Goal: Information Seeking & Learning: Learn about a topic

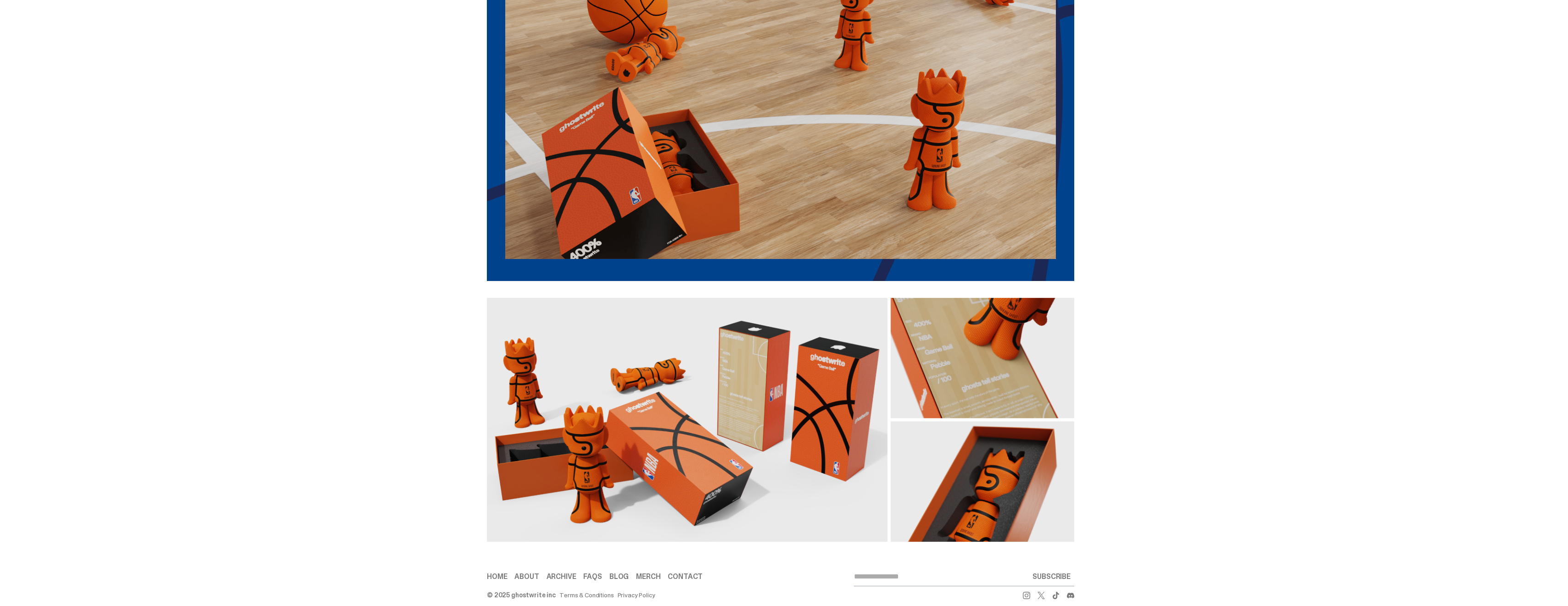
scroll to position [1288, 0]
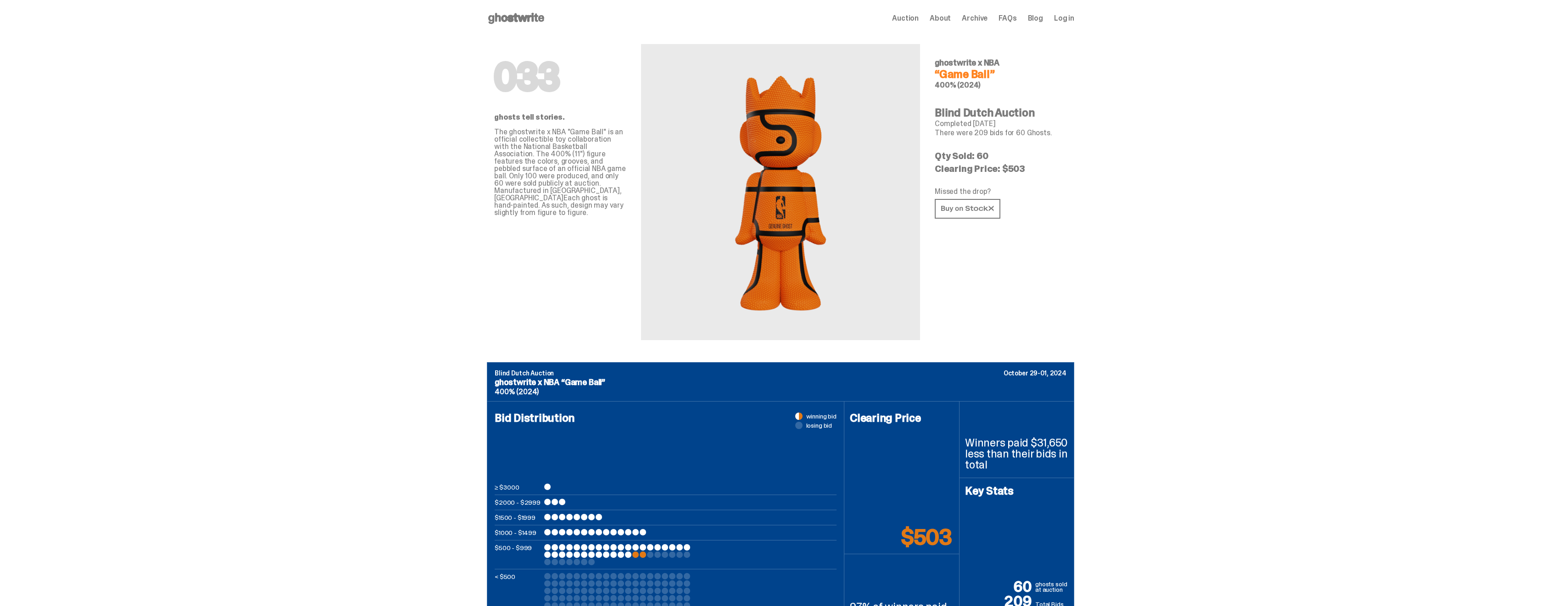
click at [917, 19] on span "Auction" at bounding box center [905, 18] width 27 height 7
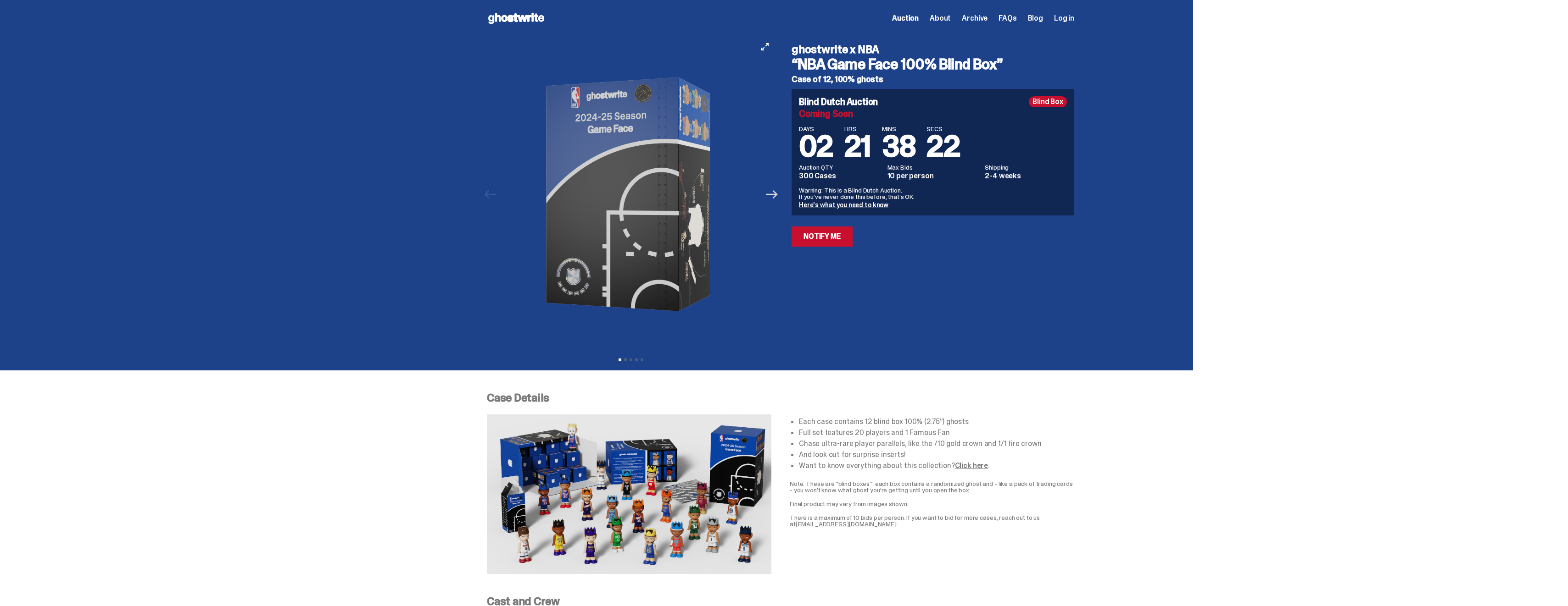
click at [778, 197] on icon "Next" at bounding box center [772, 194] width 12 height 12
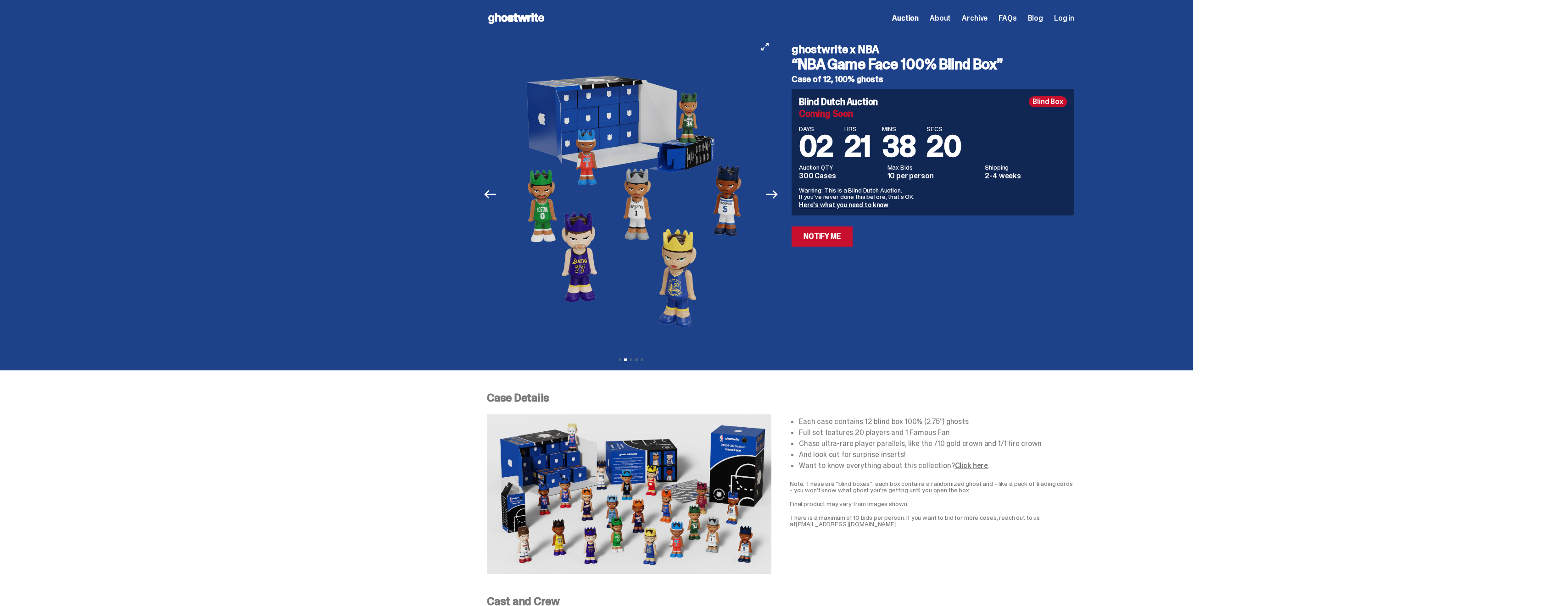
click at [678, 167] on img at bounding box center [631, 194] width 252 height 315
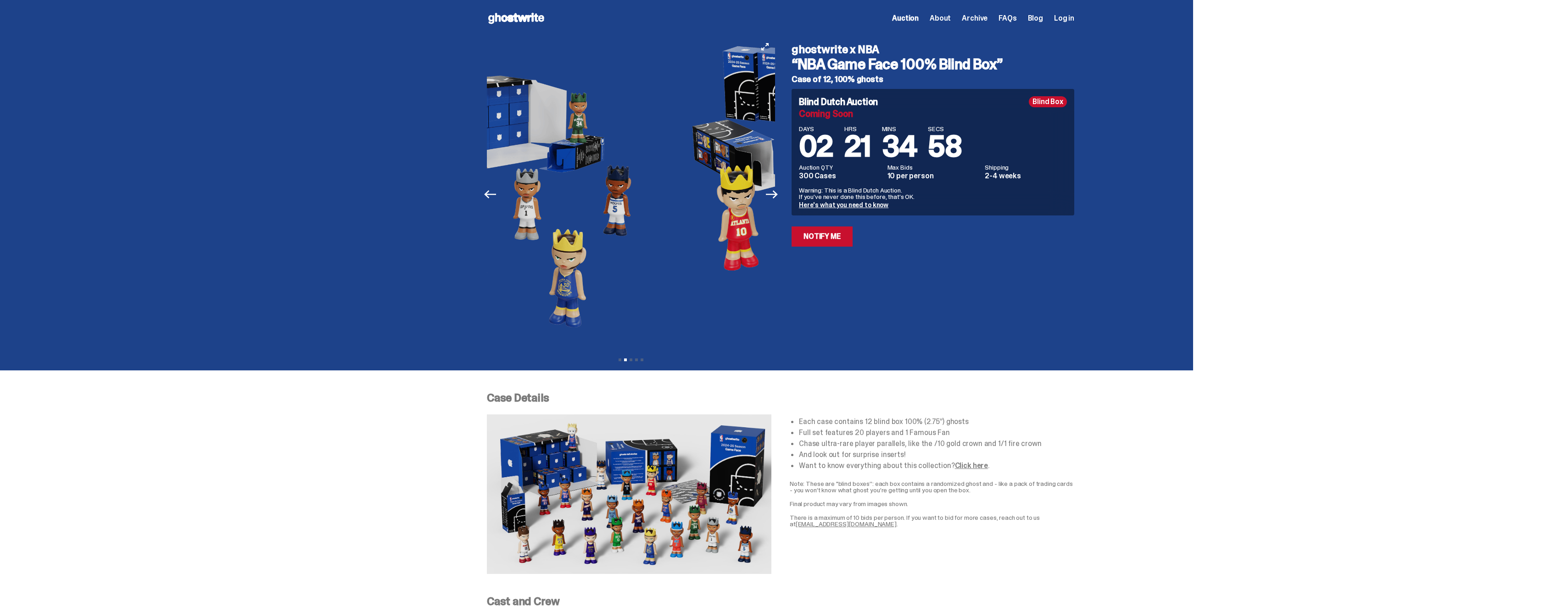
click at [580, 142] on img at bounding box center [521, 194] width 252 height 315
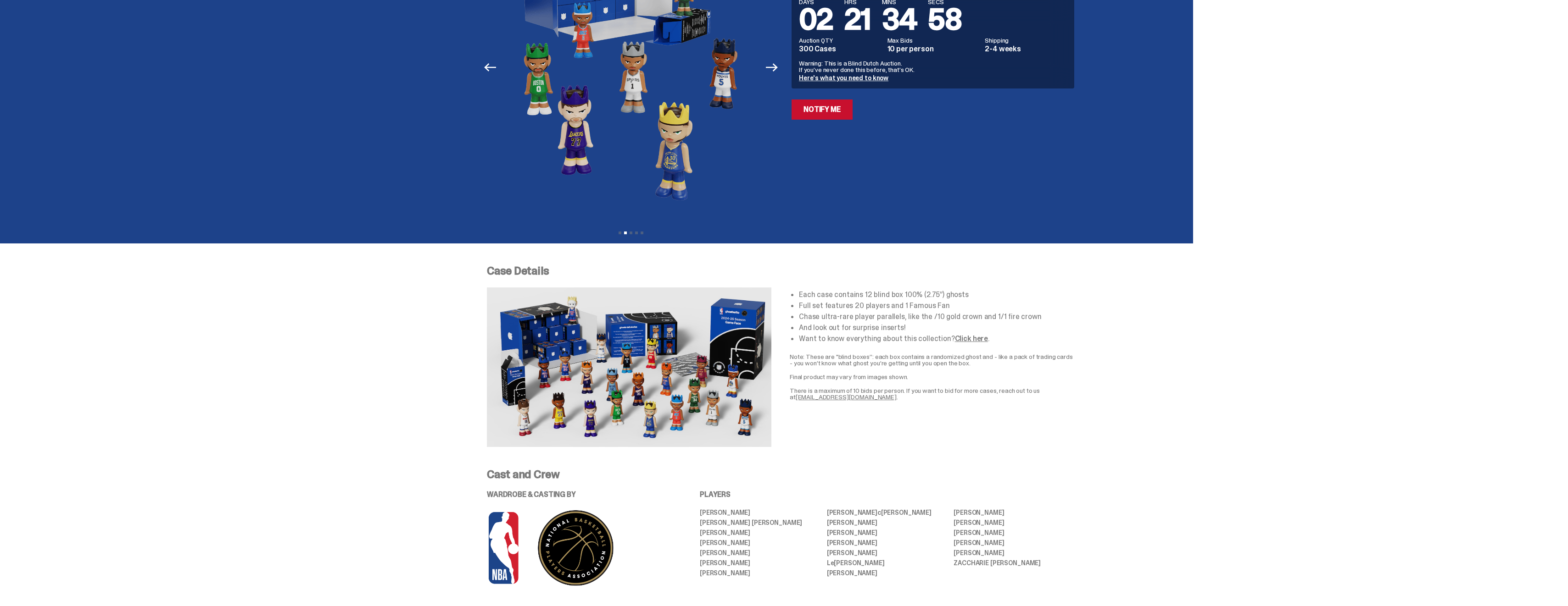
scroll to position [183, 0]
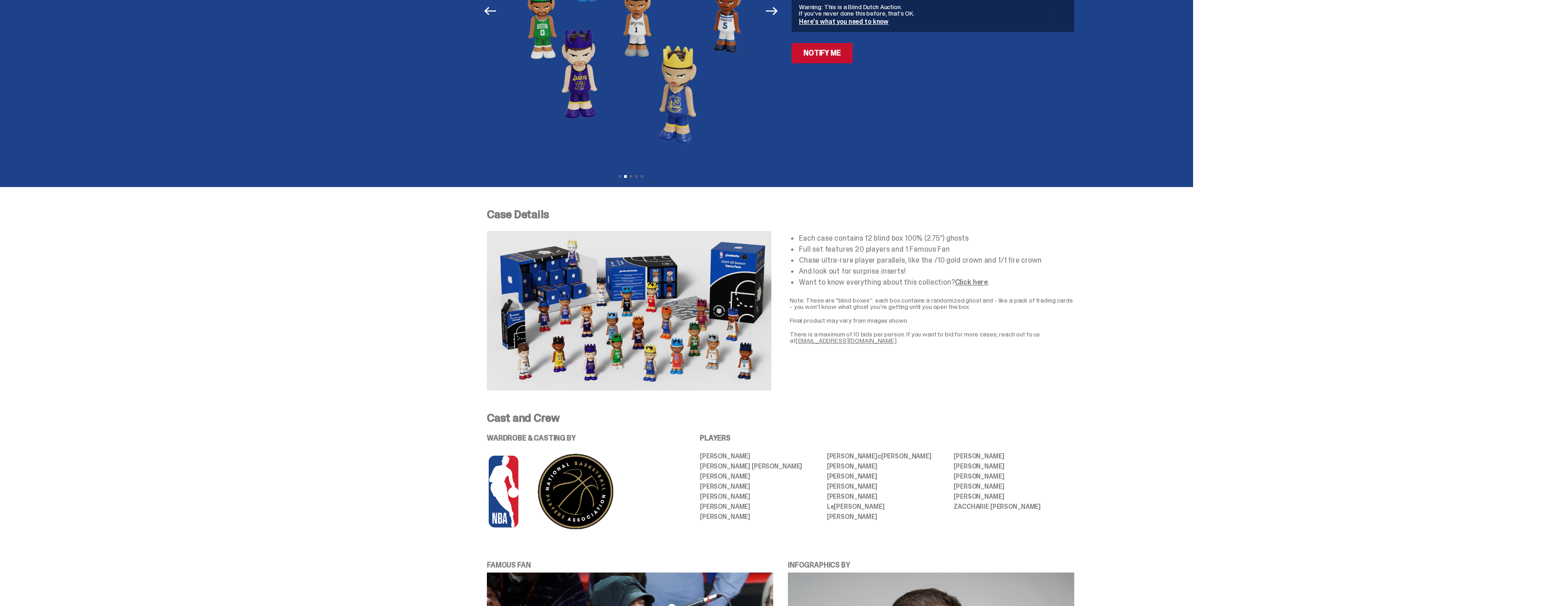
drag, startPoint x: 694, startPoint y: 307, endPoint x: 606, endPoint y: 257, distance: 101.2
click at [606, 257] on img at bounding box center [628, 310] width 284 height 159
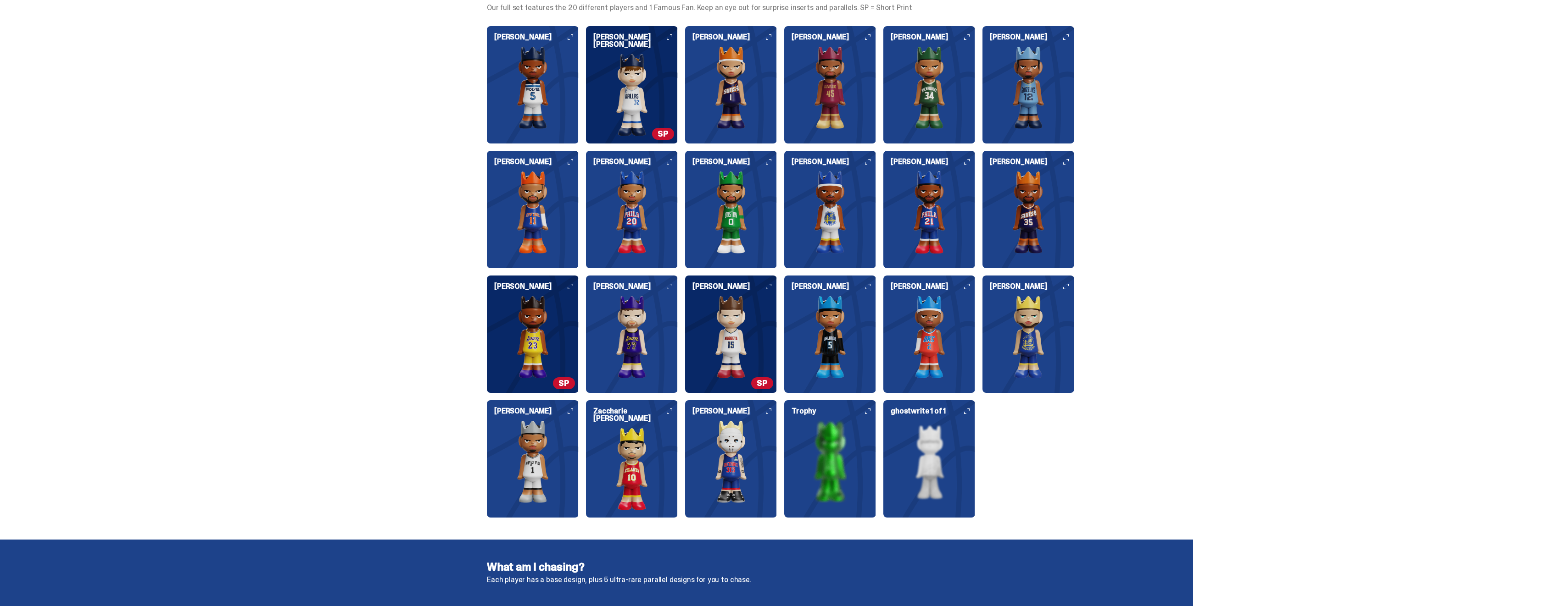
scroll to position [963, 0]
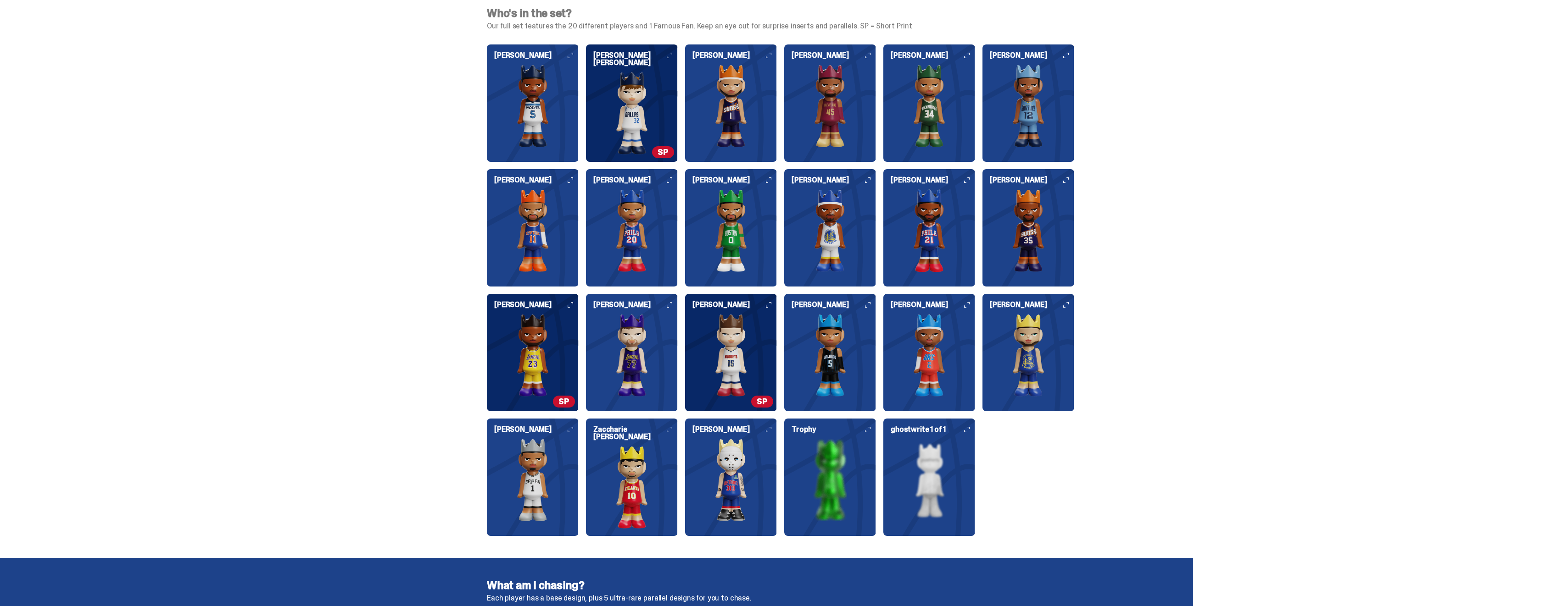
click at [871, 433] on div "Trophy" at bounding box center [830, 473] width 92 height 95
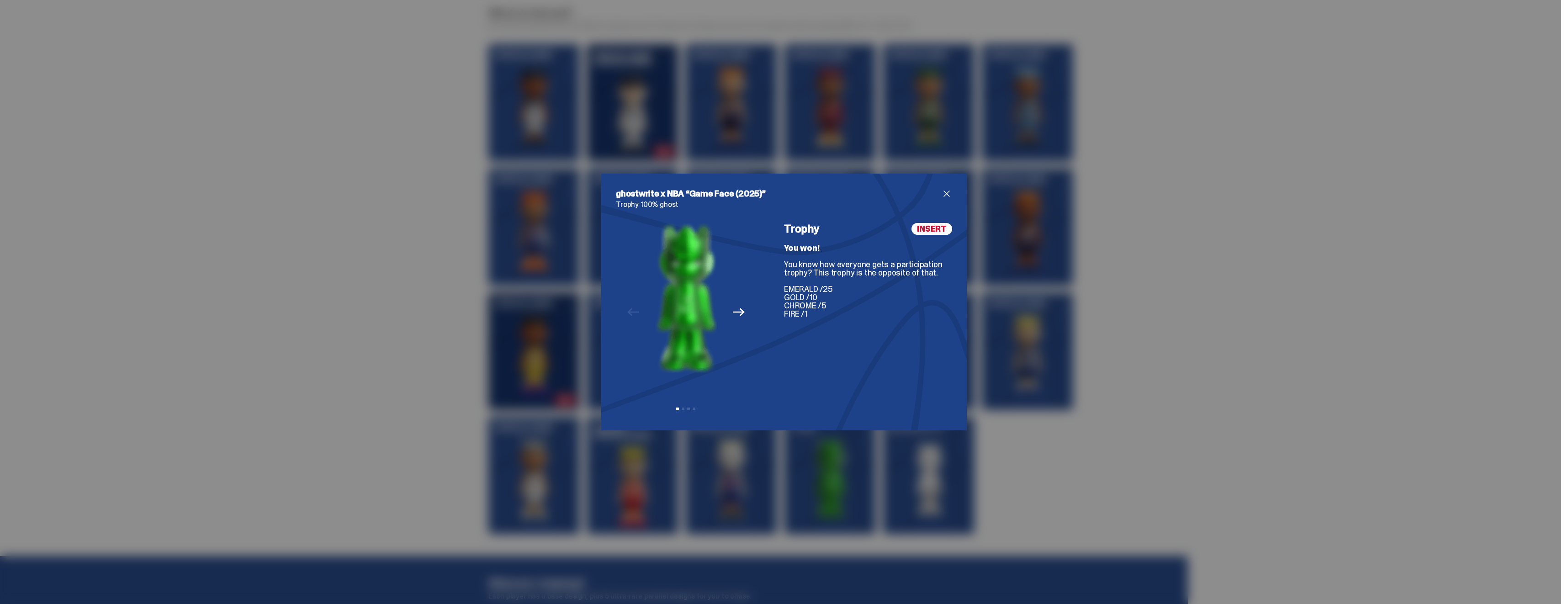
click at [946, 191] on span "close" at bounding box center [947, 194] width 11 height 11
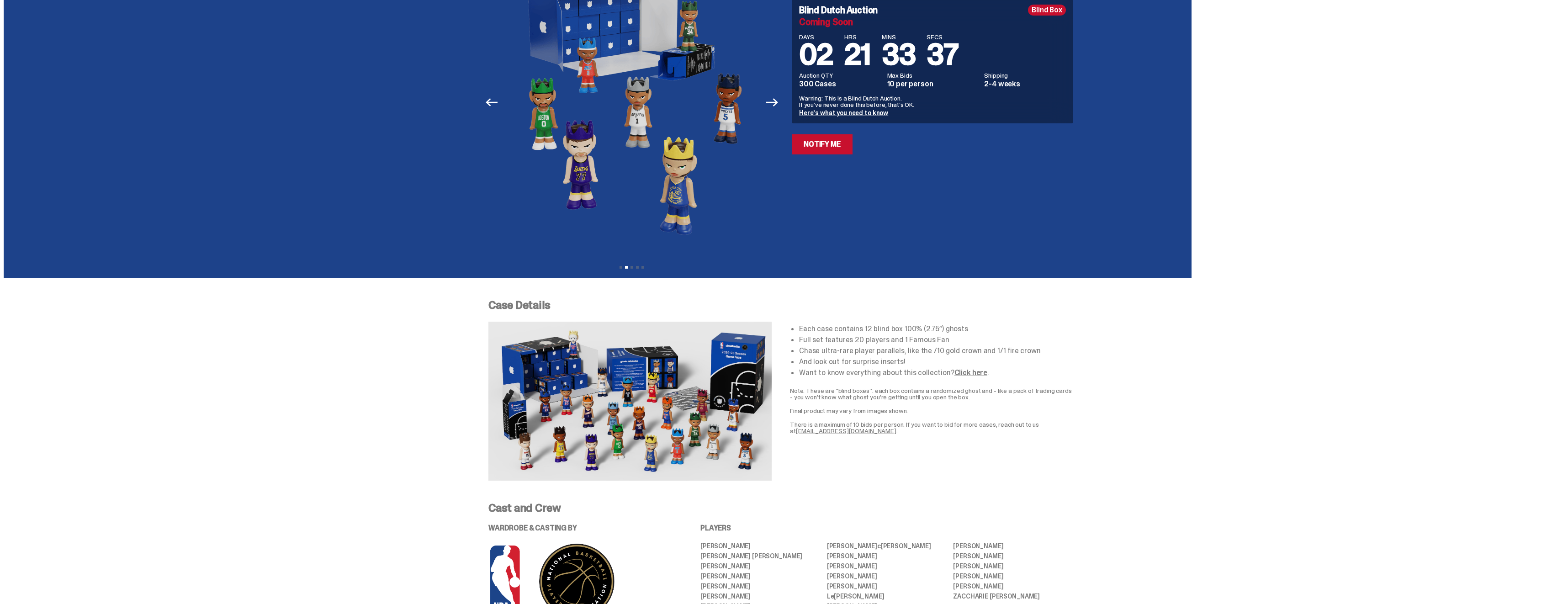
scroll to position [0, 0]
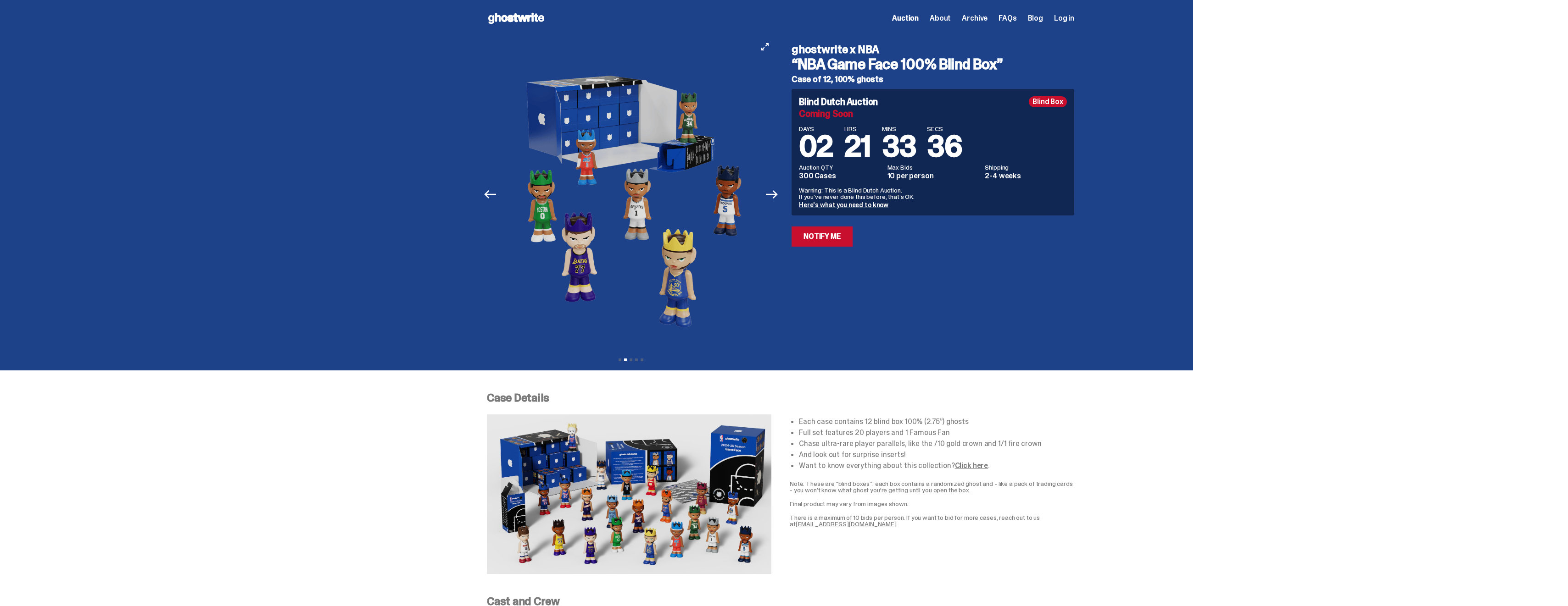
click at [775, 204] on button "Next" at bounding box center [771, 194] width 20 height 20
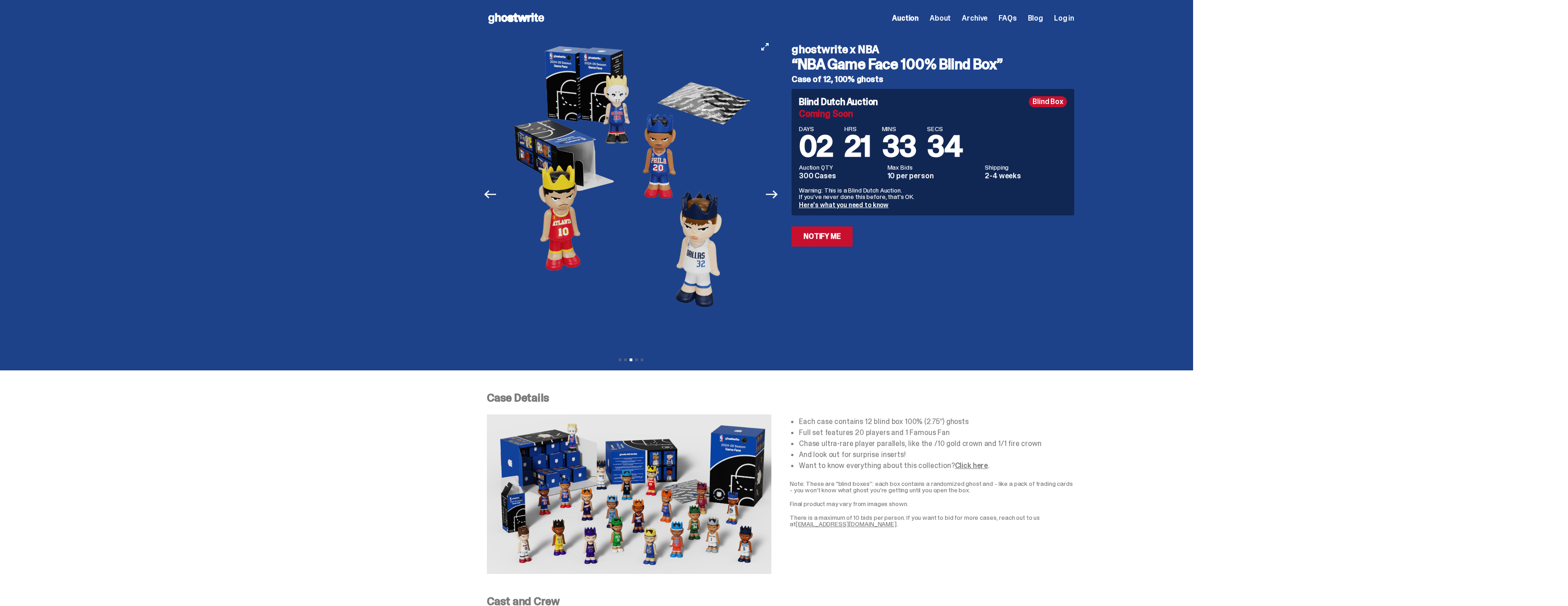
click at [775, 204] on button "Next" at bounding box center [771, 194] width 20 height 20
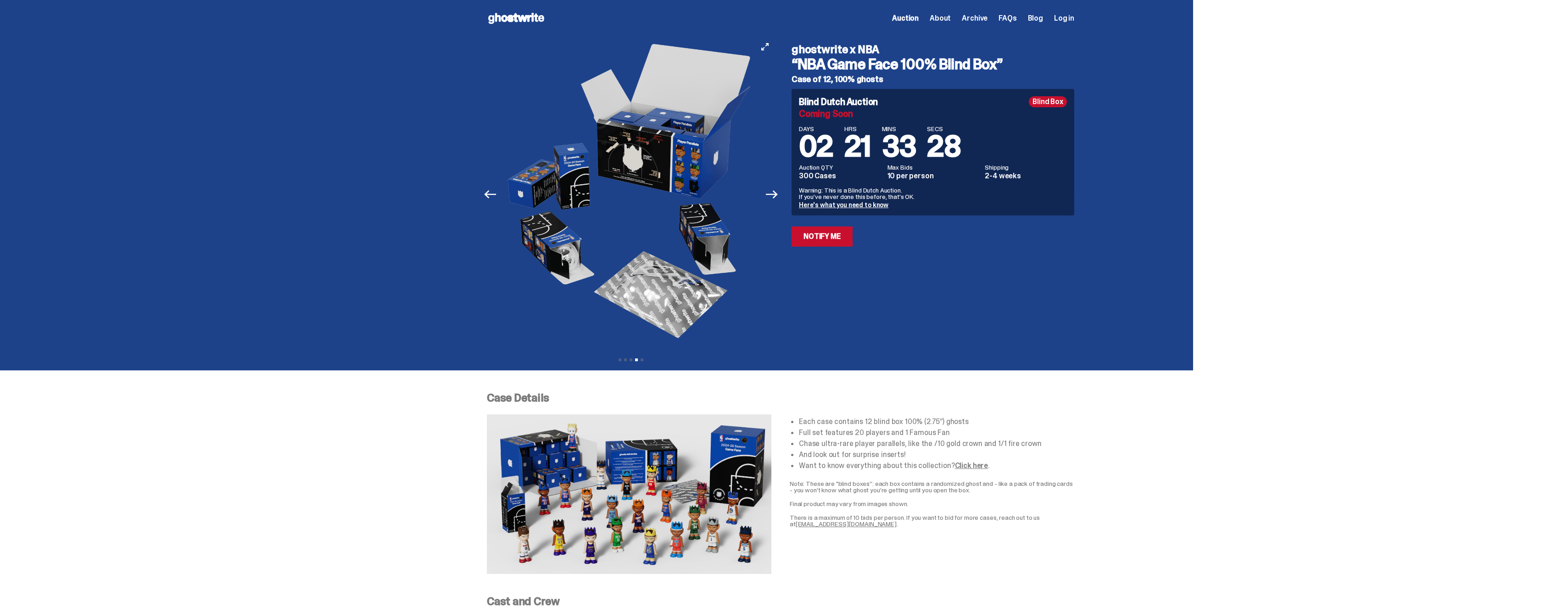
drag, startPoint x: 612, startPoint y: 211, endPoint x: 765, endPoint y: 48, distance: 223.6
click at [762, 48] on button "View full-screen" at bounding box center [765, 47] width 11 height 11
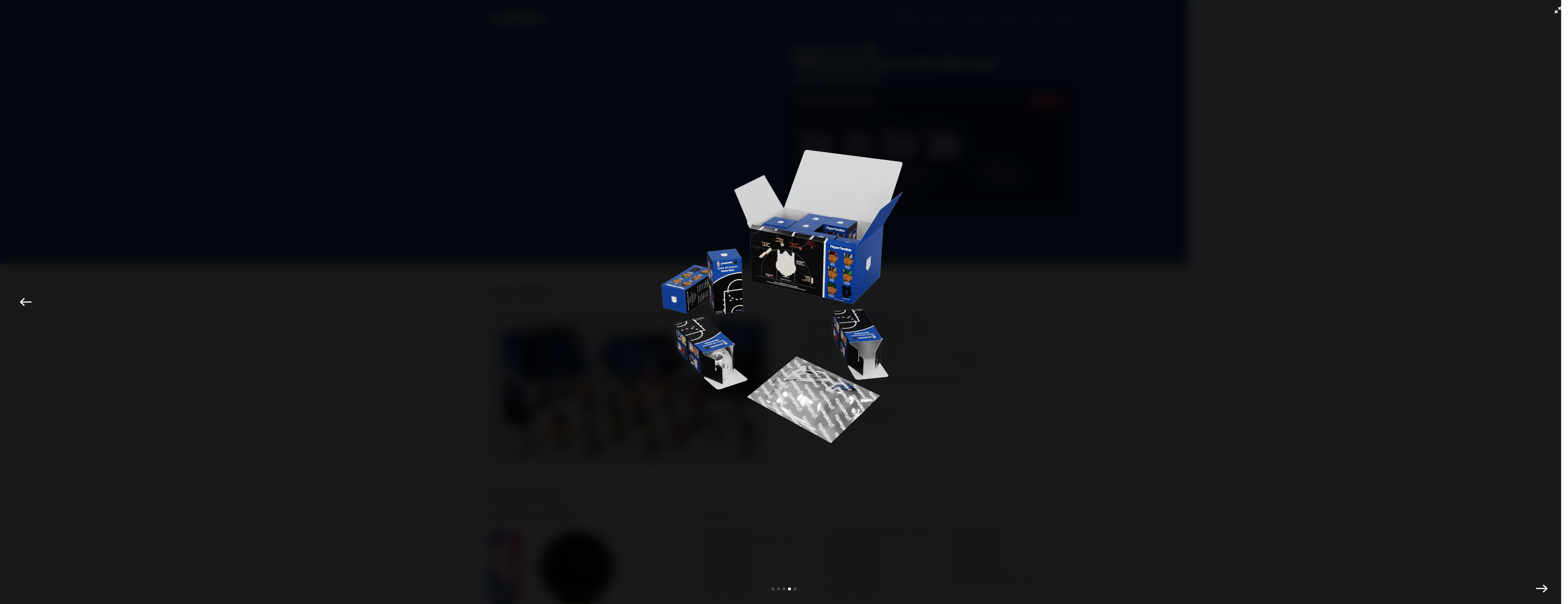
click at [1028, 223] on div at bounding box center [784, 314] width 1522 height 581
click at [1554, 11] on icon "Exit full-screen" at bounding box center [1558, 10] width 7 height 7
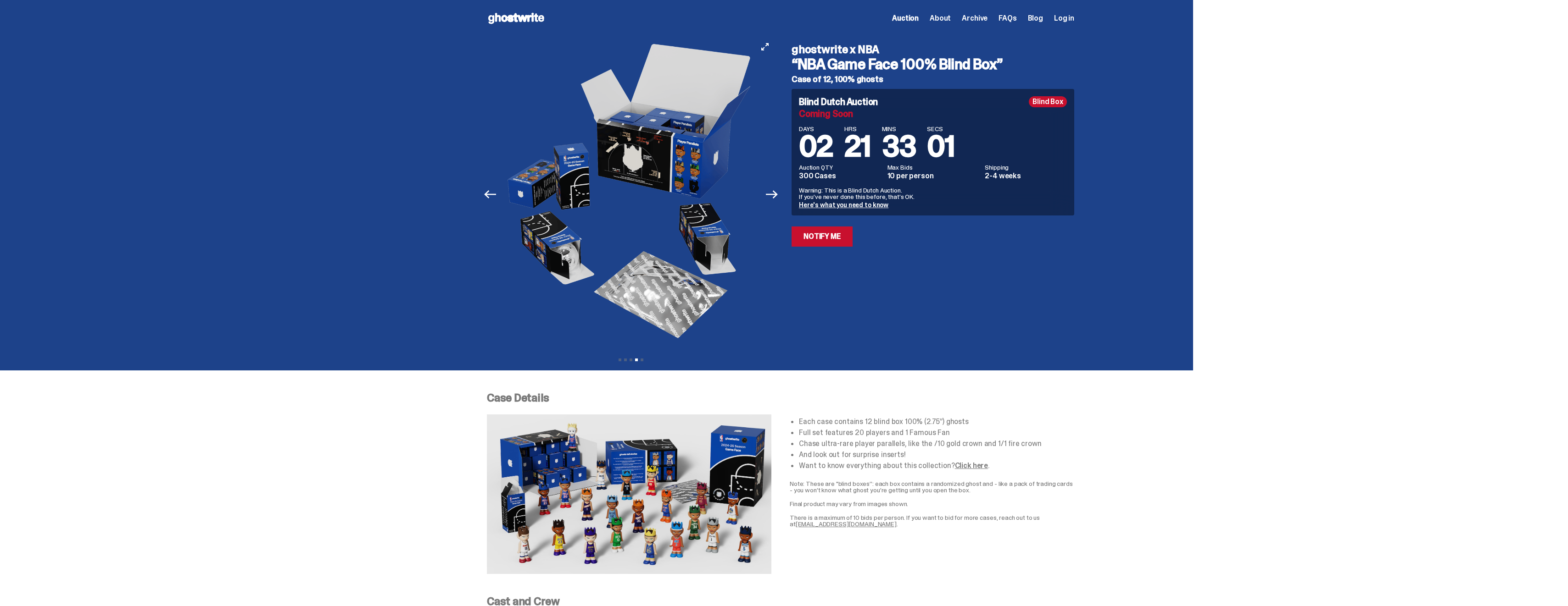
click at [685, 144] on img at bounding box center [631, 194] width 252 height 315
click at [765, 43] on icon "View full-screen" at bounding box center [765, 47] width 7 height 7
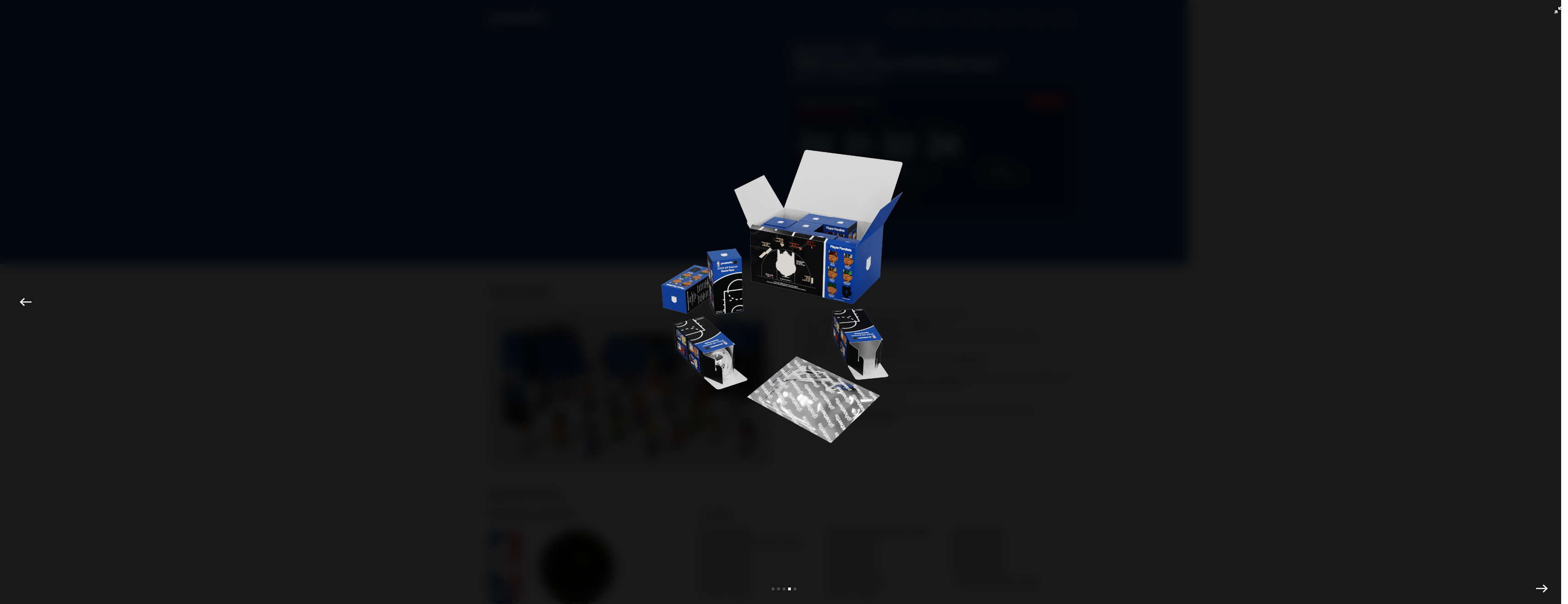
click at [1225, 126] on div at bounding box center [784, 314] width 1522 height 581
click at [1554, 10] on icon "Exit full-screen" at bounding box center [1558, 10] width 7 height 7
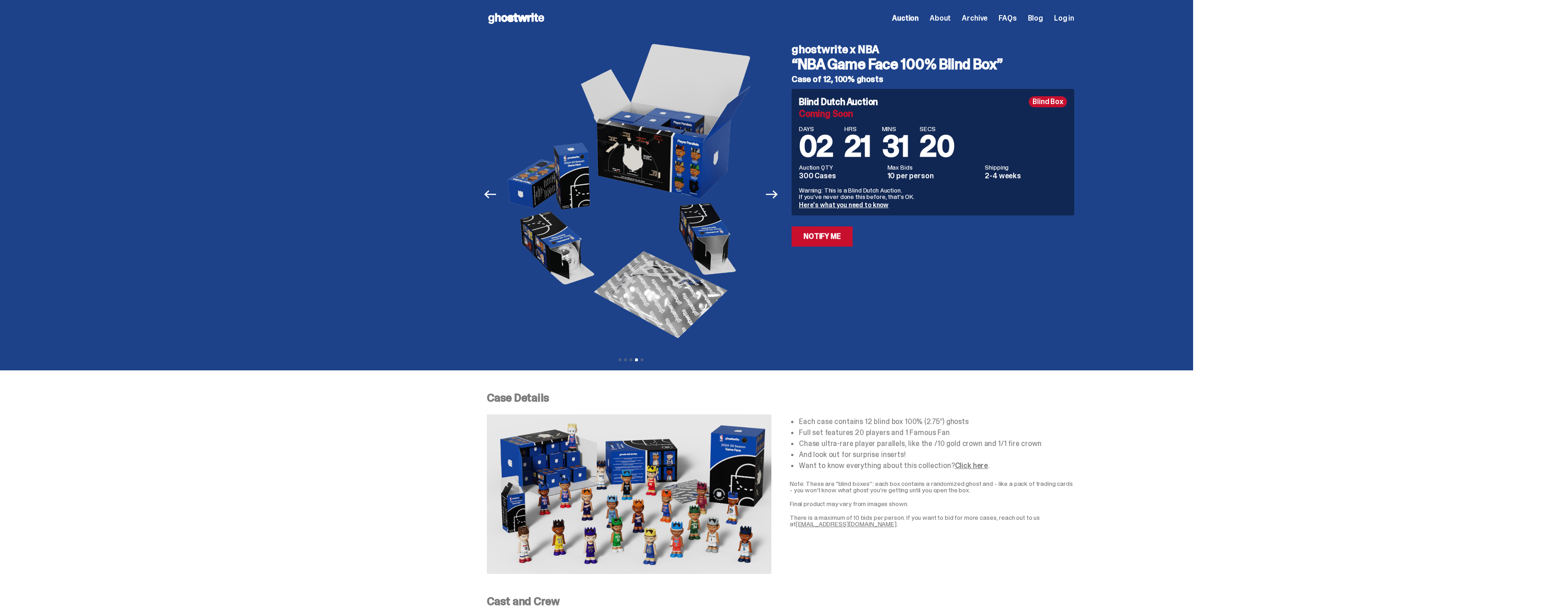
click at [505, 17] on icon at bounding box center [516, 18] width 59 height 15
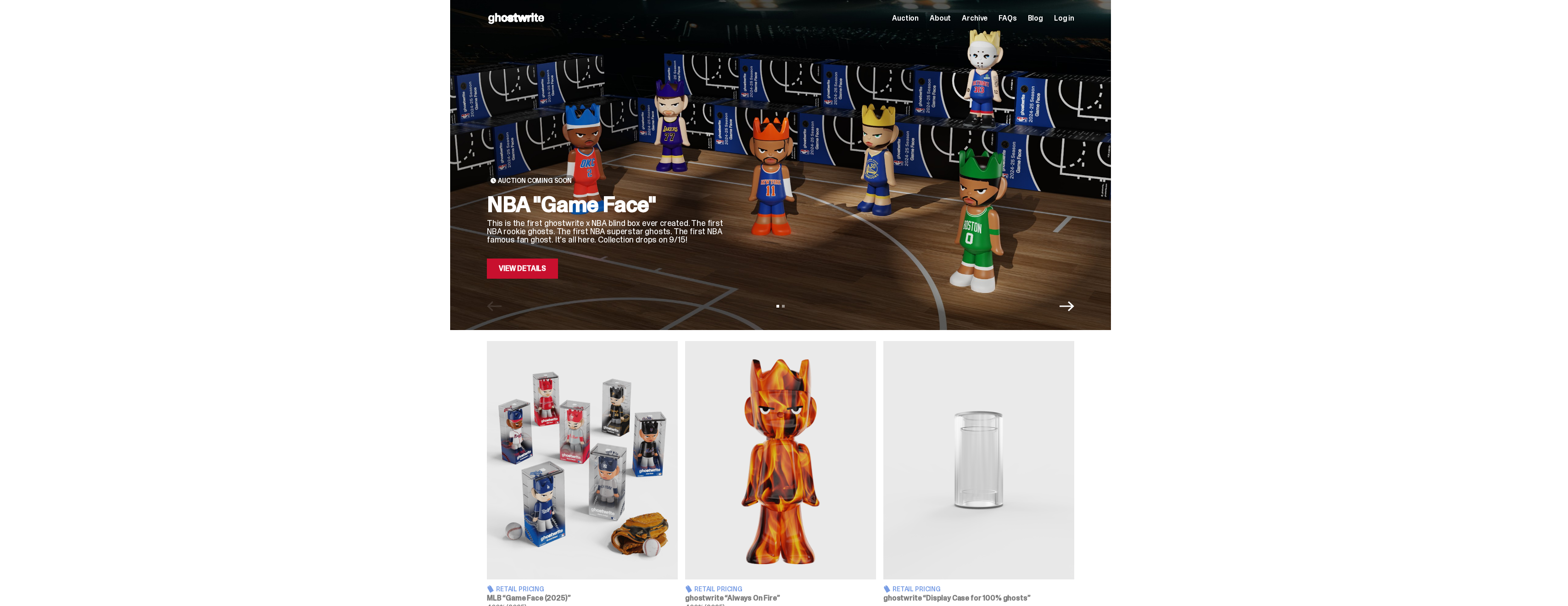
click at [510, 273] on link "View Details" at bounding box center [522, 268] width 71 height 20
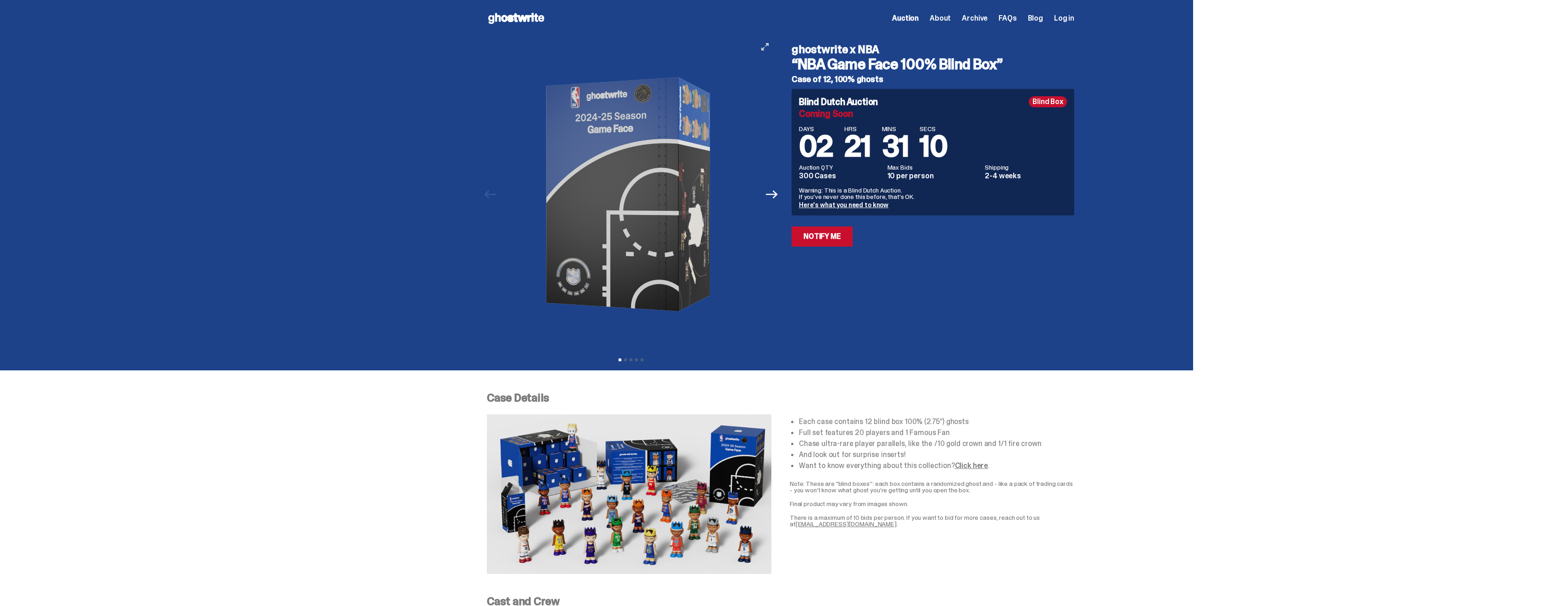
click at [768, 48] on icon "View full-screen" at bounding box center [765, 47] width 7 height 7
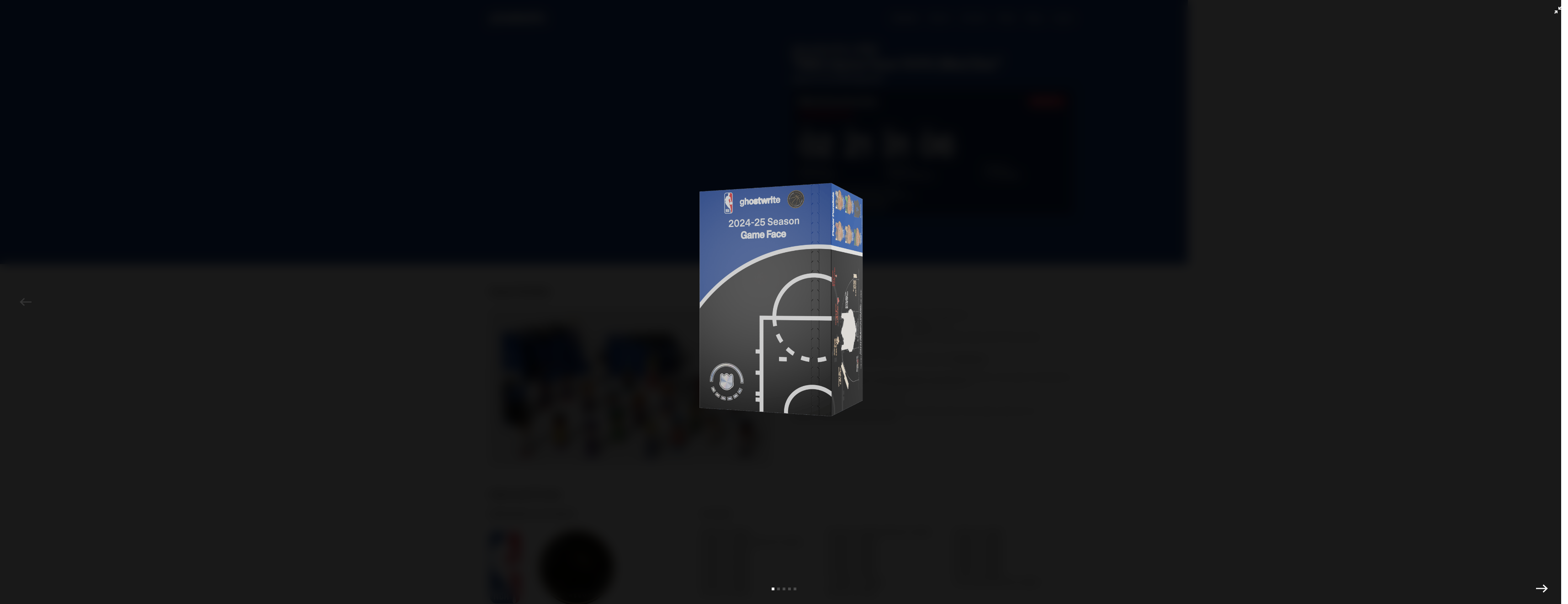
click at [917, 112] on div at bounding box center [784, 314] width 1522 height 581
click at [935, 485] on div at bounding box center [784, 314] width 1522 height 581
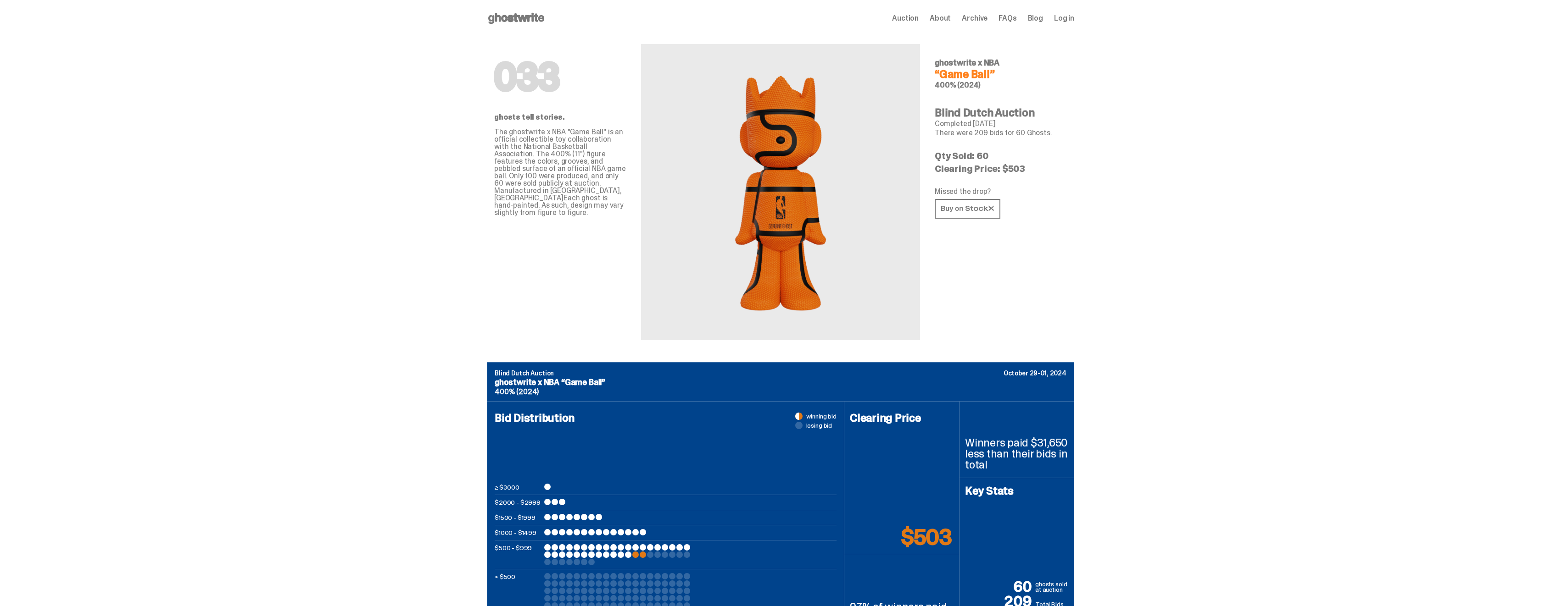
click at [521, 18] on icon at bounding box center [516, 18] width 59 height 15
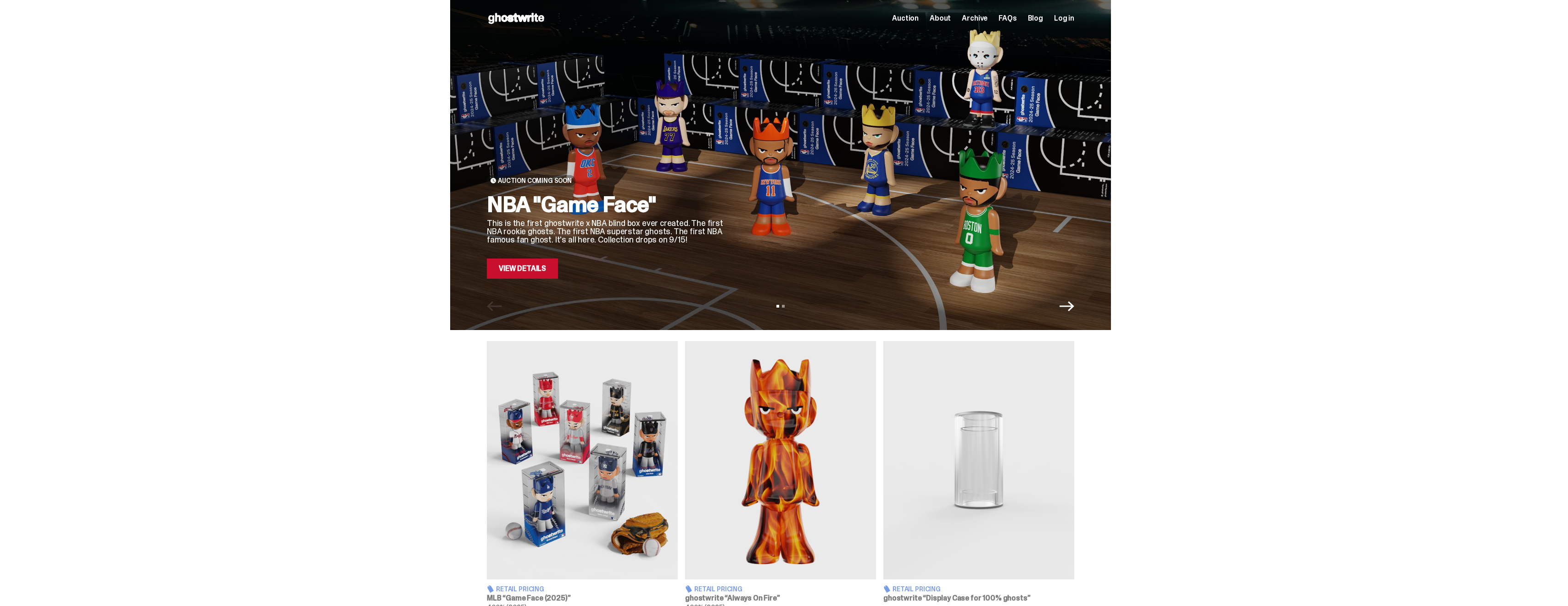
click at [532, 271] on link "View Details" at bounding box center [522, 268] width 71 height 20
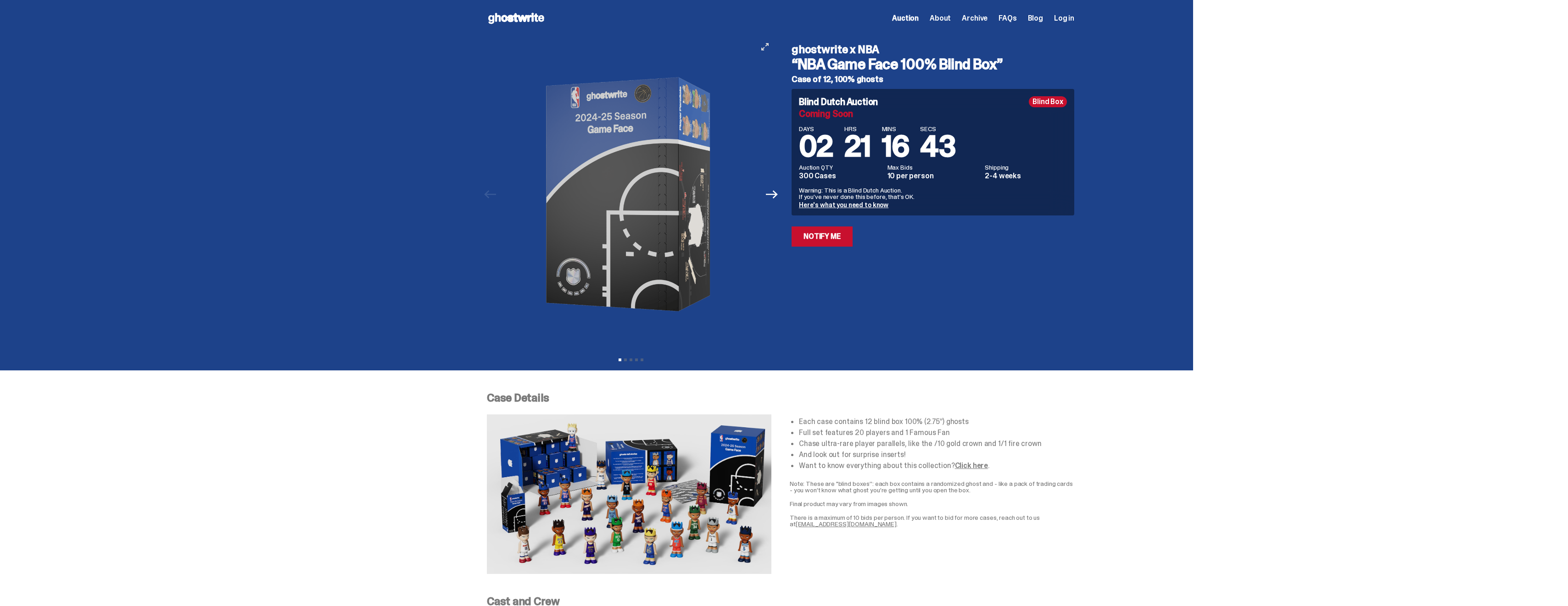
click at [766, 47] on icon "View full-screen" at bounding box center [765, 47] width 7 height 7
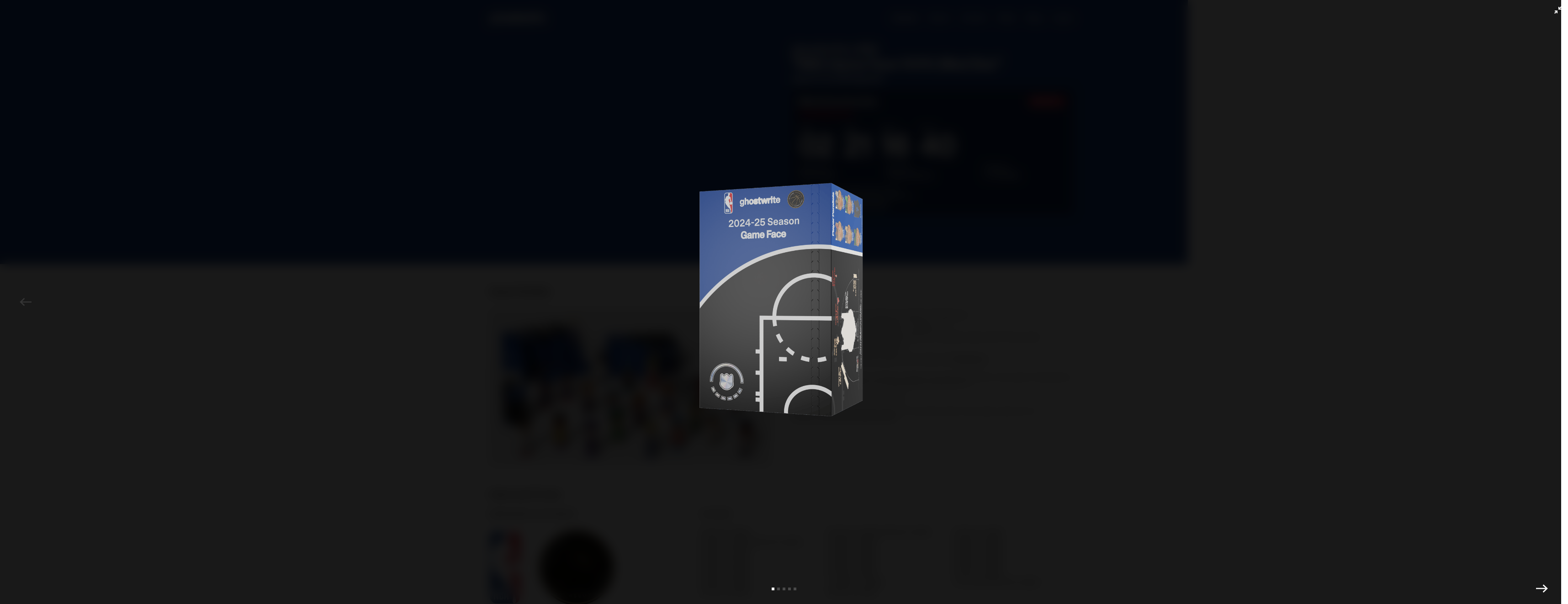
click at [876, 283] on img at bounding box center [784, 300] width 251 height 554
click at [945, 246] on div at bounding box center [785, 314] width 1522 height 581
click at [1128, 112] on div at bounding box center [784, 314] width 1522 height 581
click at [1074, 172] on div at bounding box center [784, 314] width 1522 height 581
click at [1312, 233] on div at bounding box center [784, 314] width 1522 height 581
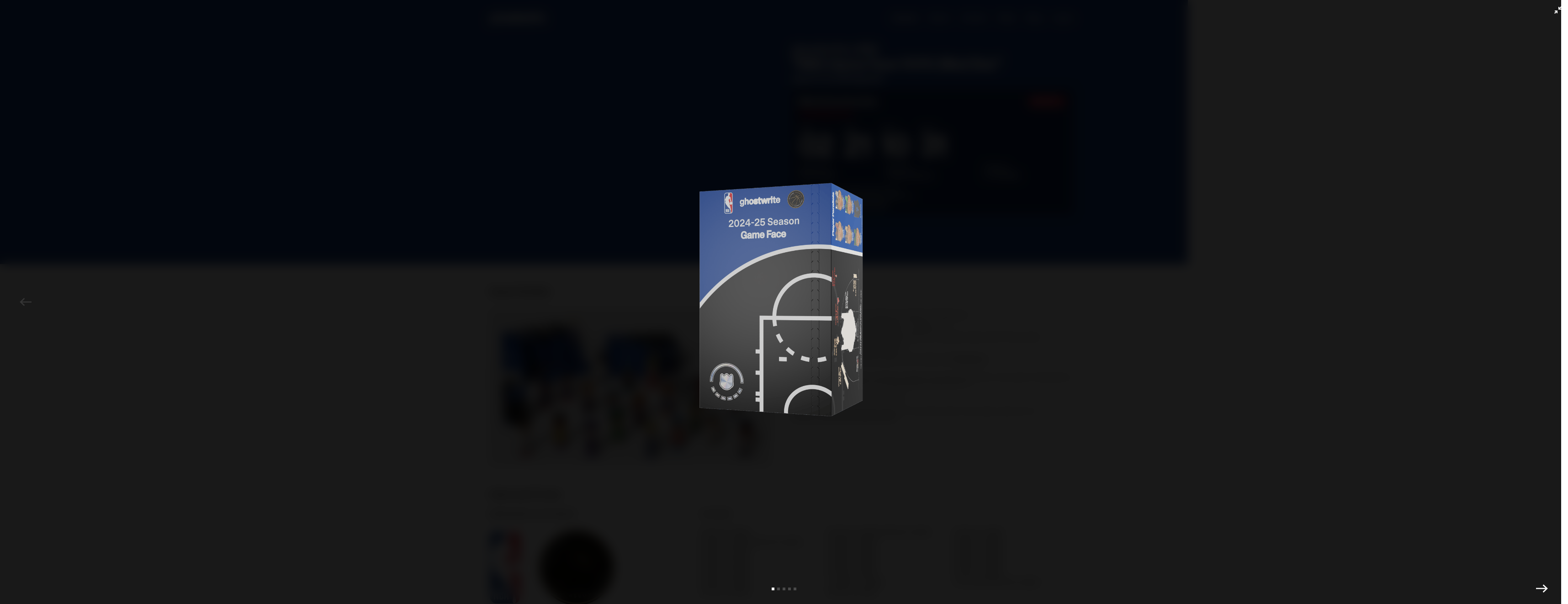
click at [1318, 227] on div at bounding box center [784, 314] width 1522 height 581
click at [1321, 222] on div at bounding box center [784, 314] width 1522 height 581
click at [1354, 193] on div at bounding box center [784, 314] width 1522 height 581
click at [1554, 7] on icon "Exit full-screen" at bounding box center [1558, 10] width 7 height 7
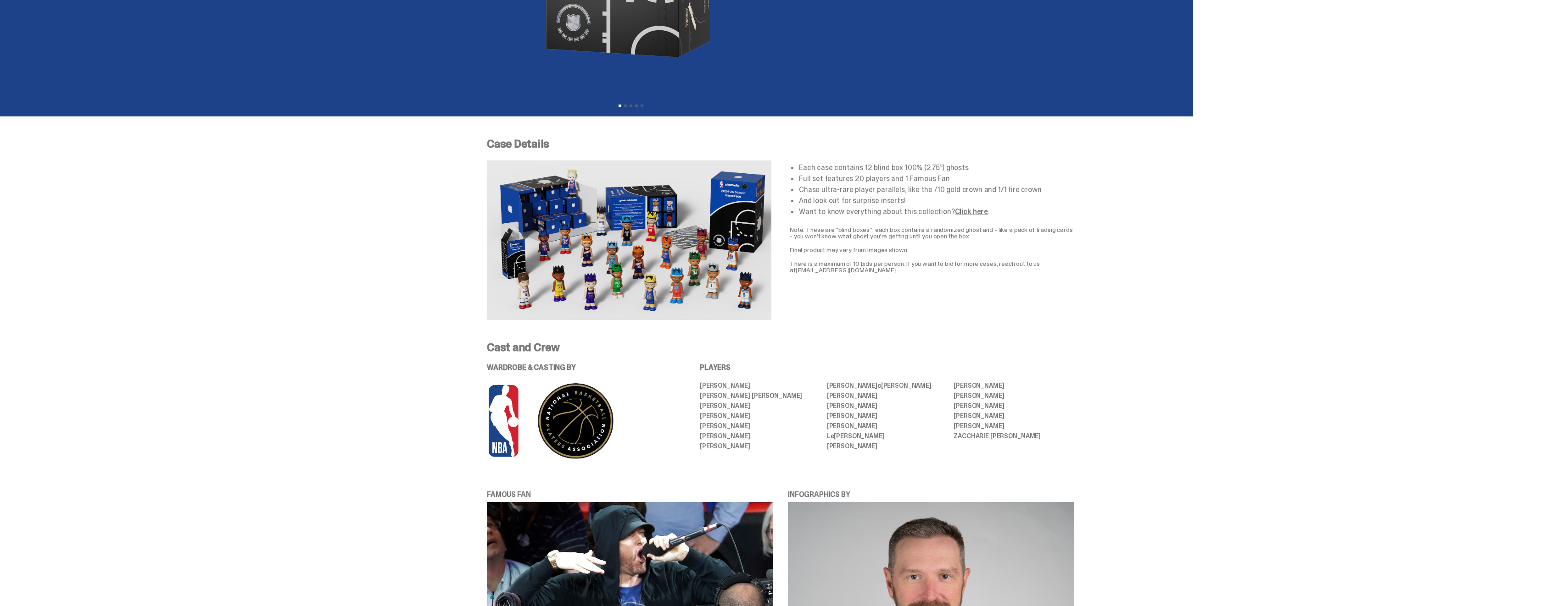
scroll to position [229, 0]
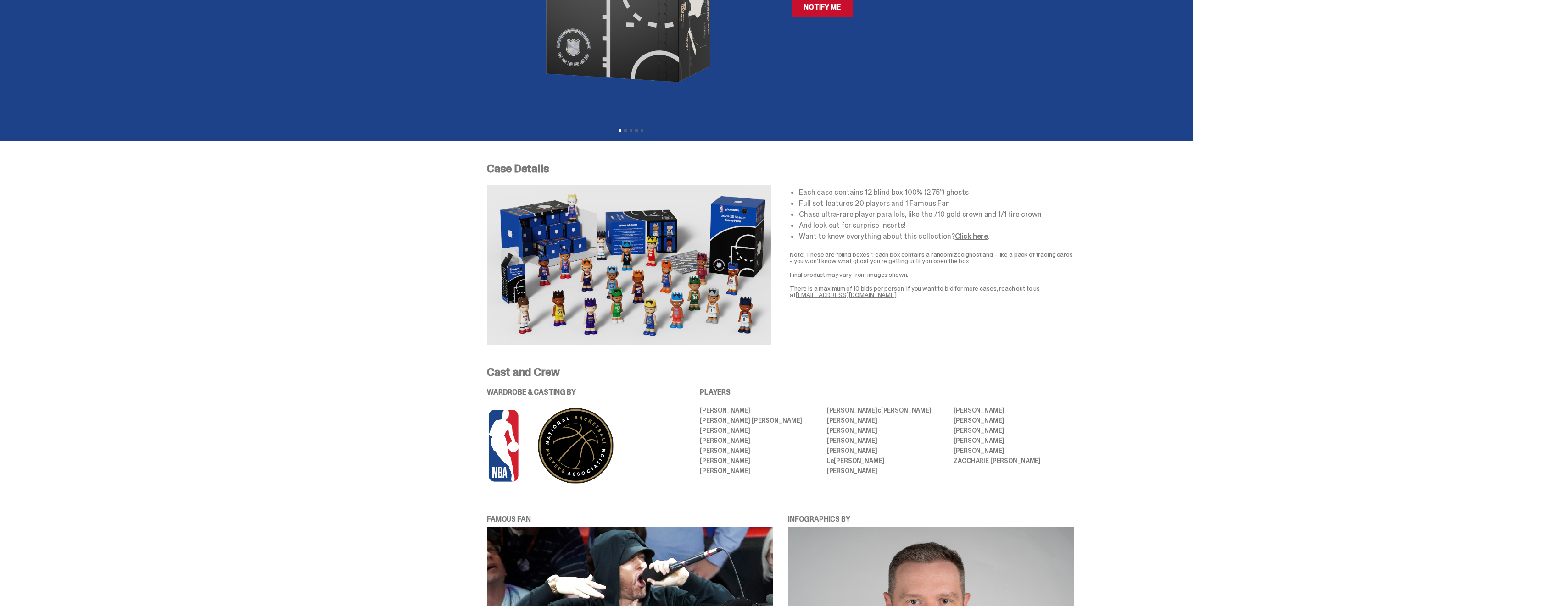
click at [685, 315] on img at bounding box center [628, 265] width 284 height 159
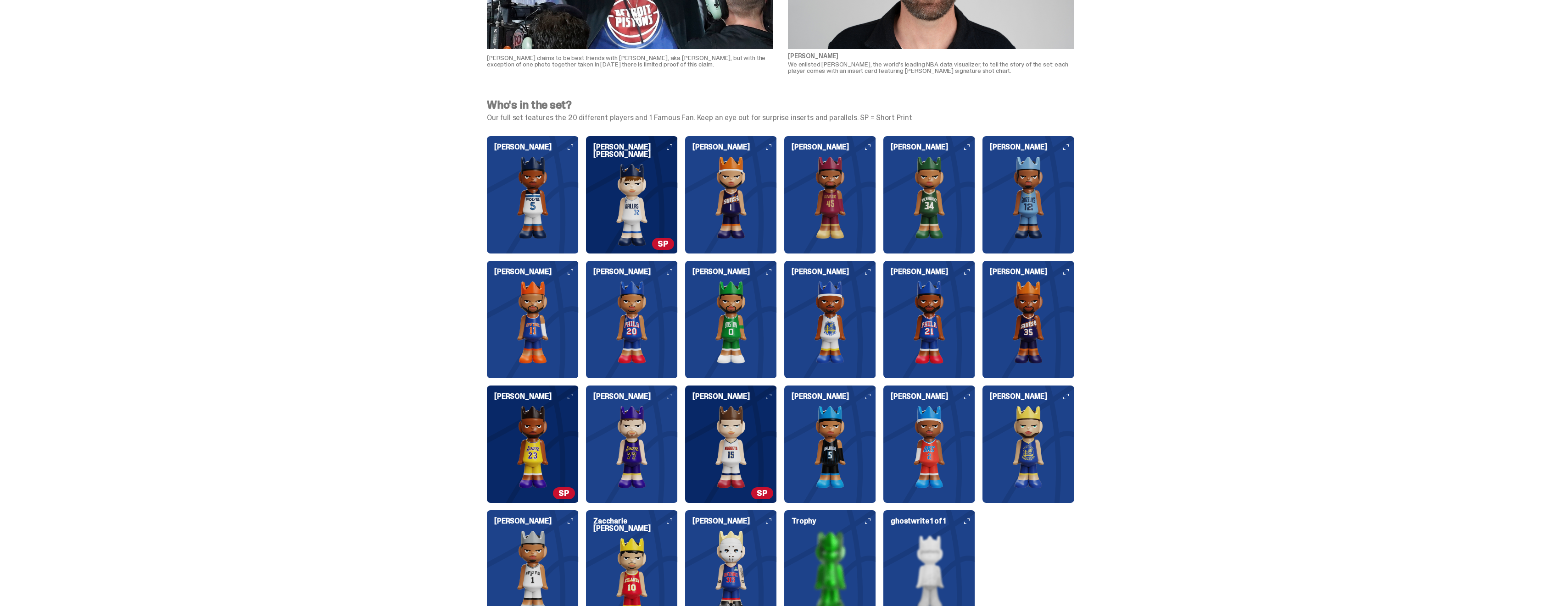
scroll to position [917, 0]
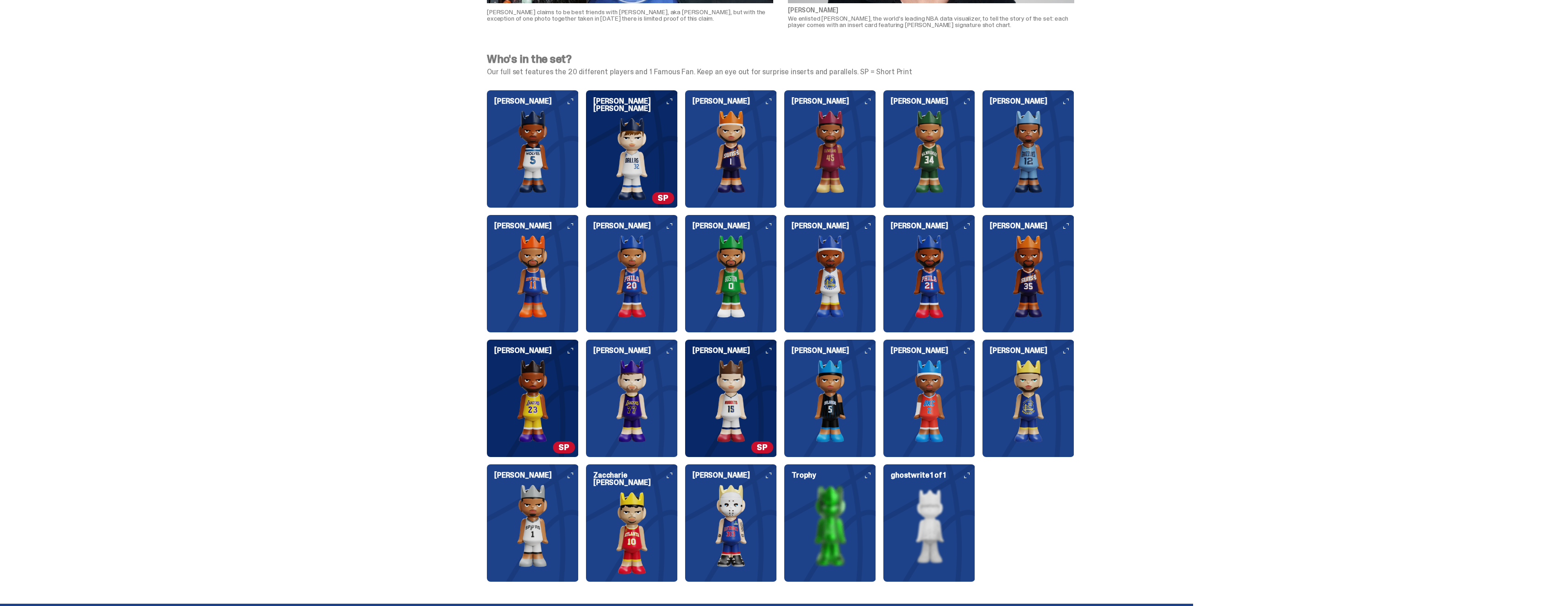
click at [669, 104] on h6 "[PERSON_NAME] [PERSON_NAME]" at bounding box center [636, 105] width 84 height 15
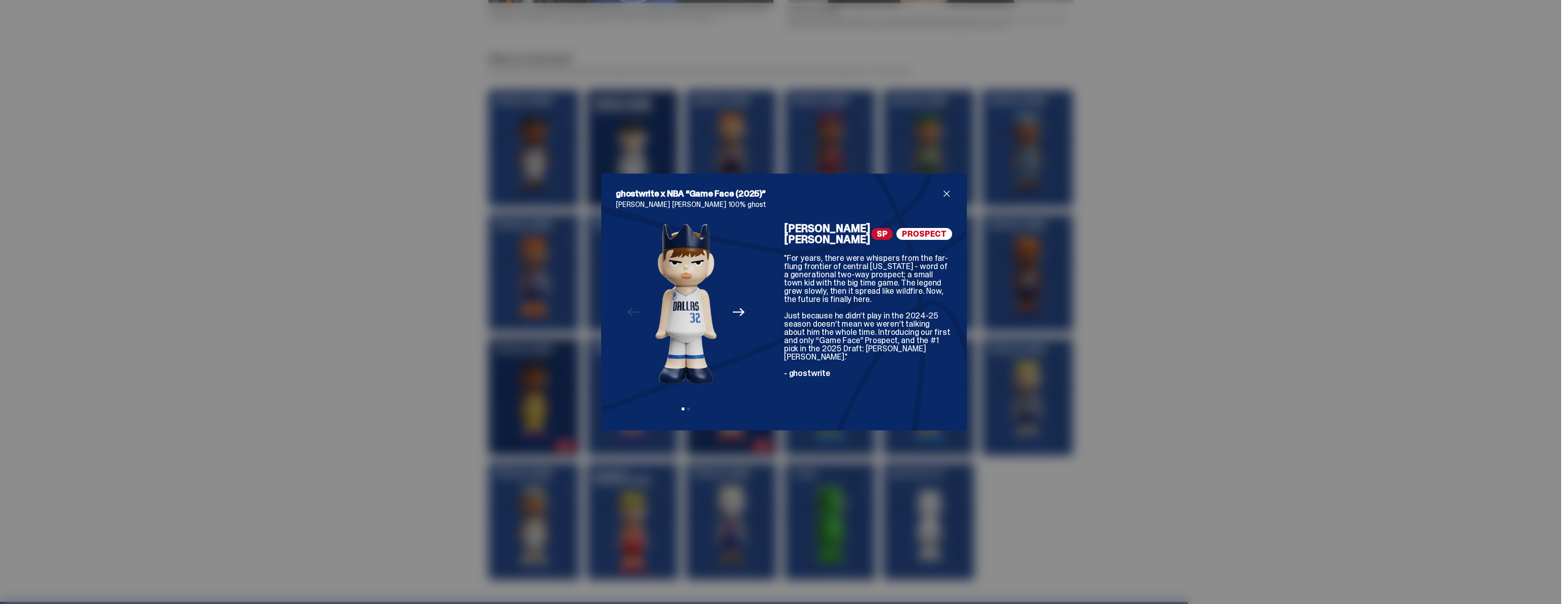
click at [942, 190] on span "close" at bounding box center [947, 194] width 11 height 11
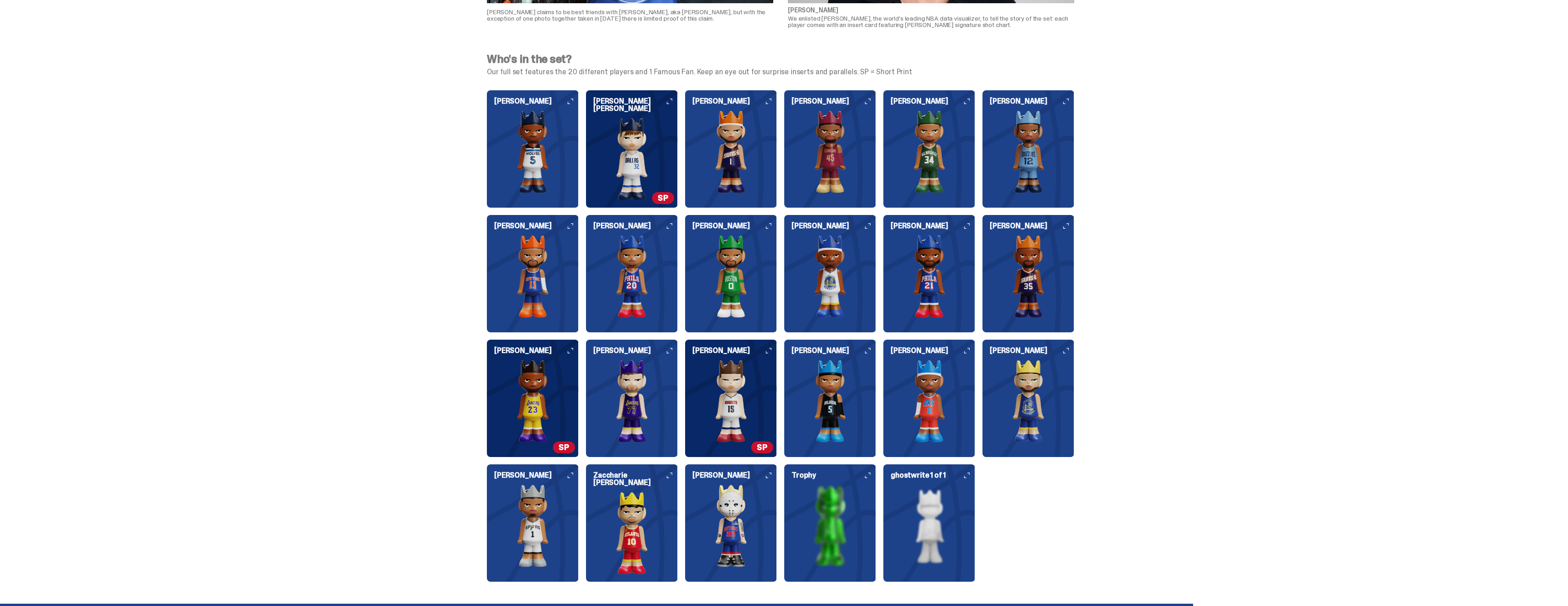
click at [570, 352] on h6 "[PERSON_NAME]" at bounding box center [536, 351] width 84 height 7
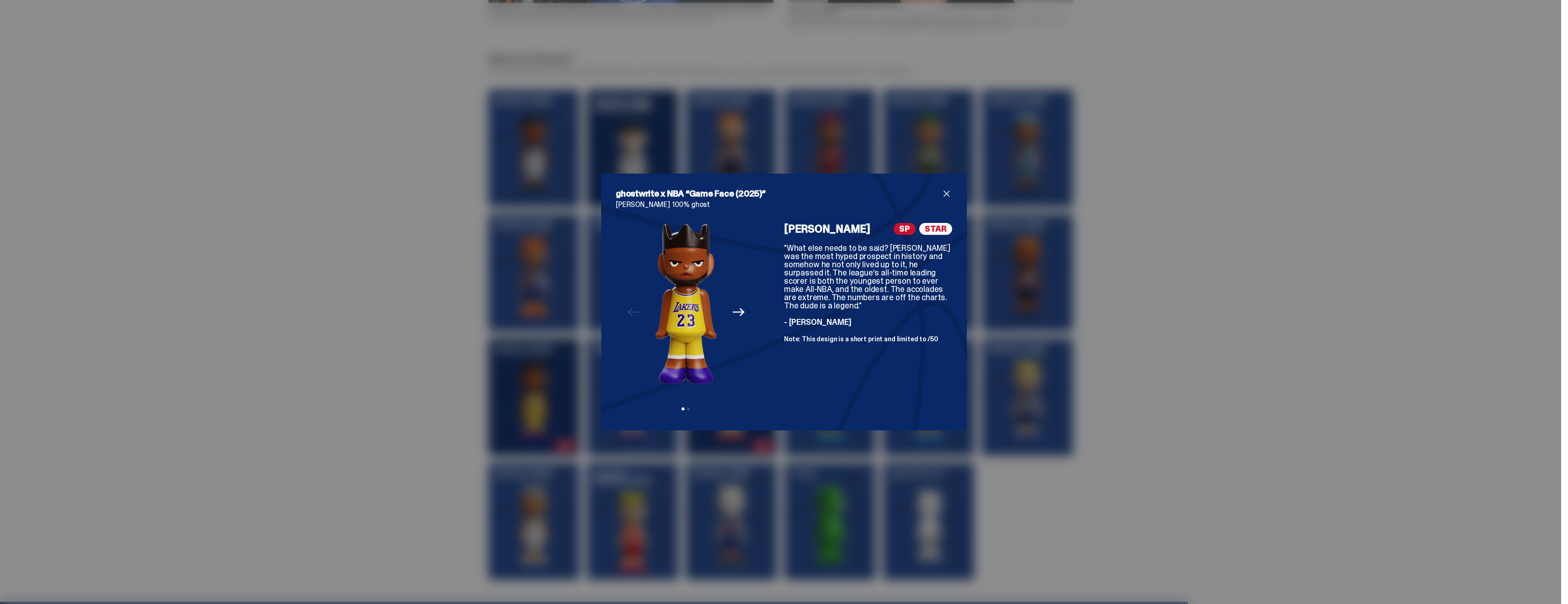
click at [942, 191] on span "close" at bounding box center [947, 194] width 11 height 11
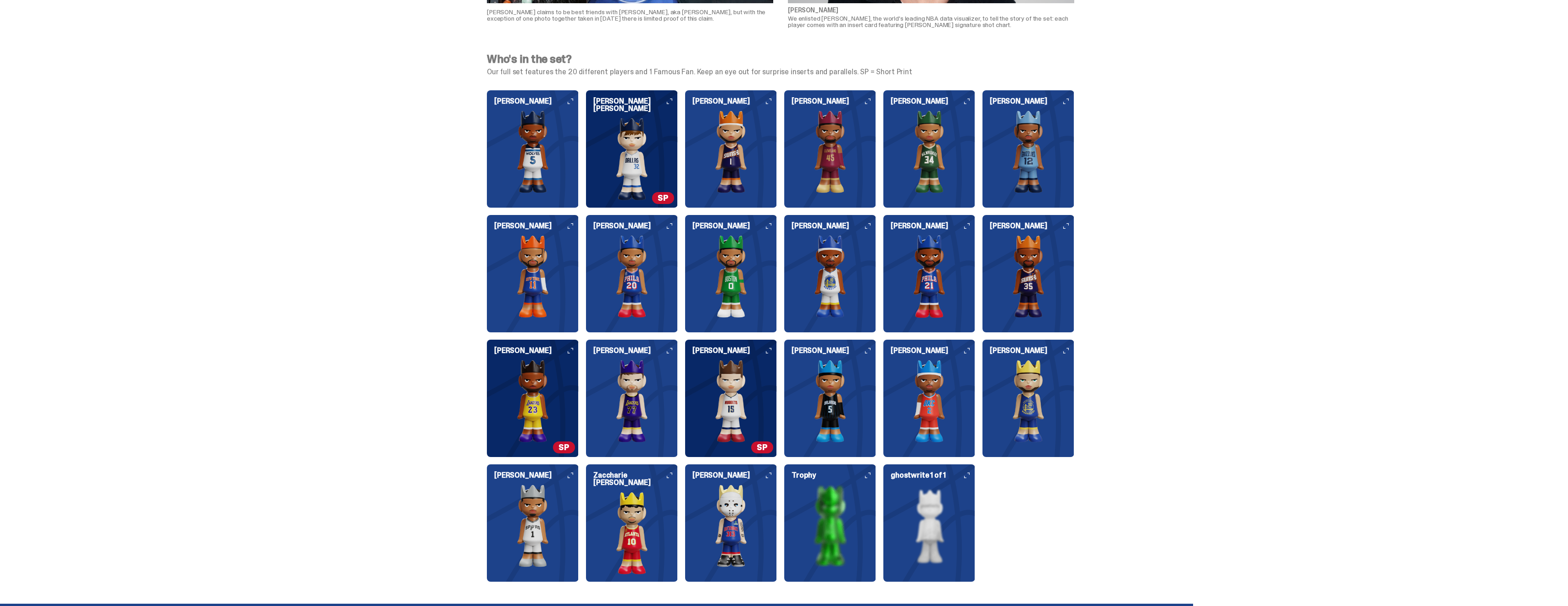
click at [771, 351] on icon at bounding box center [768, 351] width 6 height 5
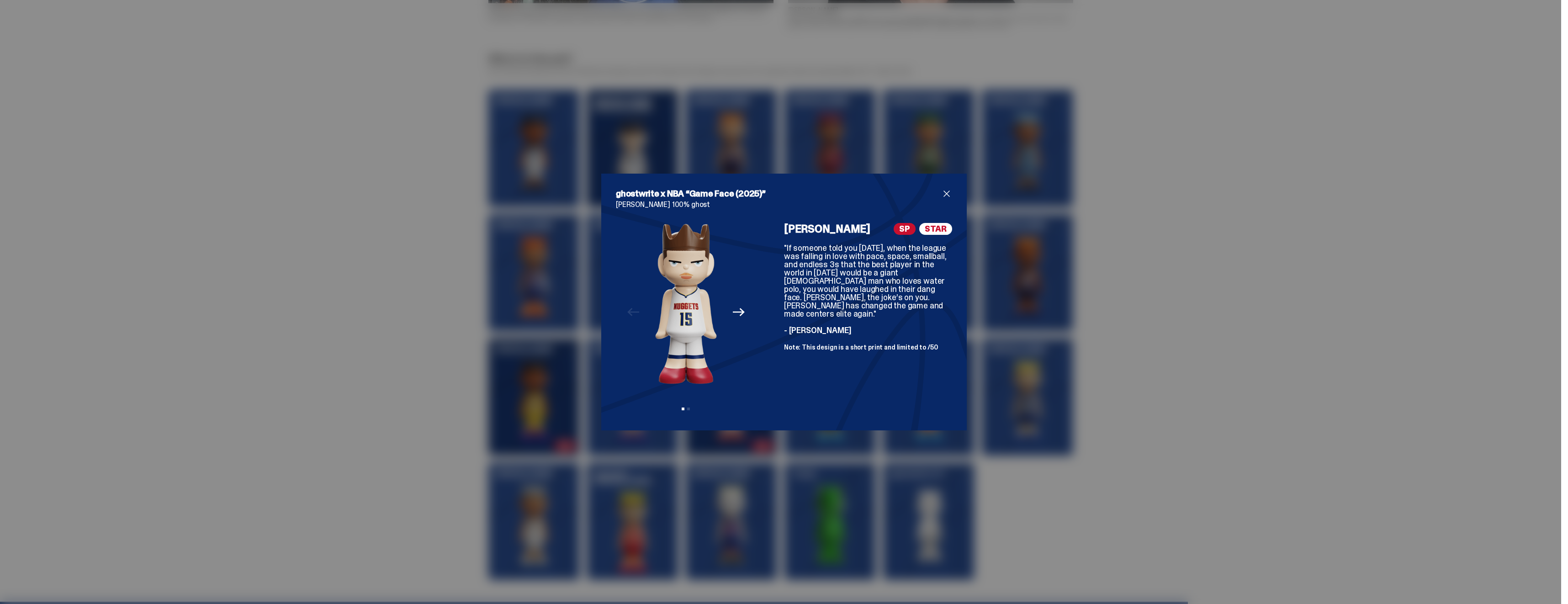
click at [943, 192] on span "close" at bounding box center [947, 194] width 11 height 11
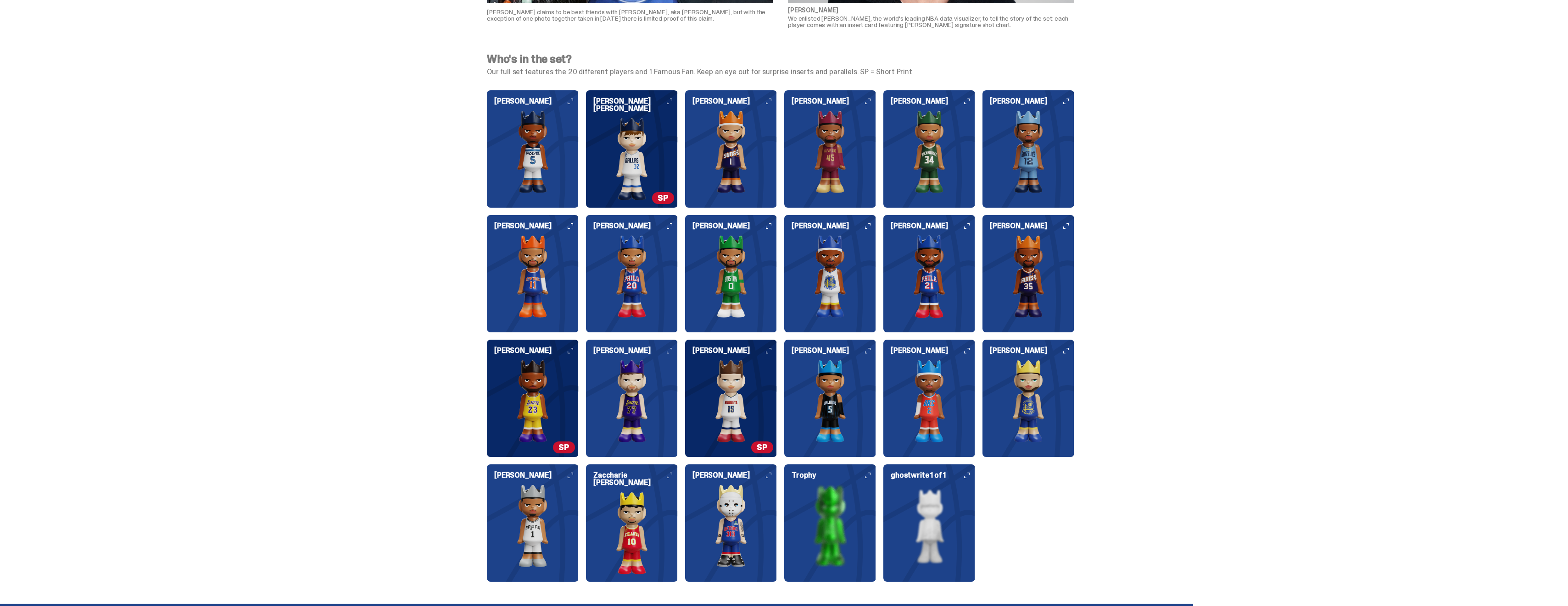
click at [1064, 348] on h6 "[PERSON_NAME]" at bounding box center [1032, 351] width 84 height 7
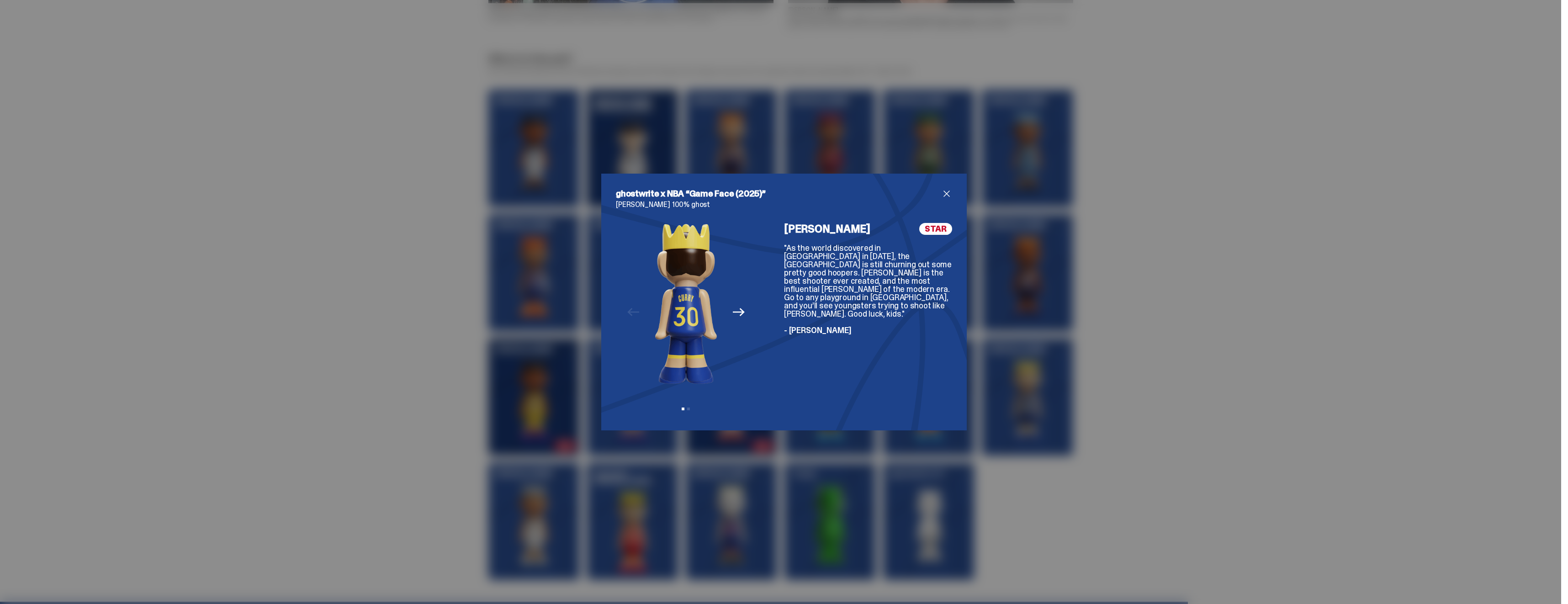
click at [737, 312] on icon "Next" at bounding box center [739, 312] width 12 height 9
click at [634, 318] on icon "Previous" at bounding box center [634, 312] width 12 height 12
click at [737, 312] on icon "Next" at bounding box center [739, 312] width 12 height 9
click at [947, 195] on span "close" at bounding box center [947, 194] width 11 height 11
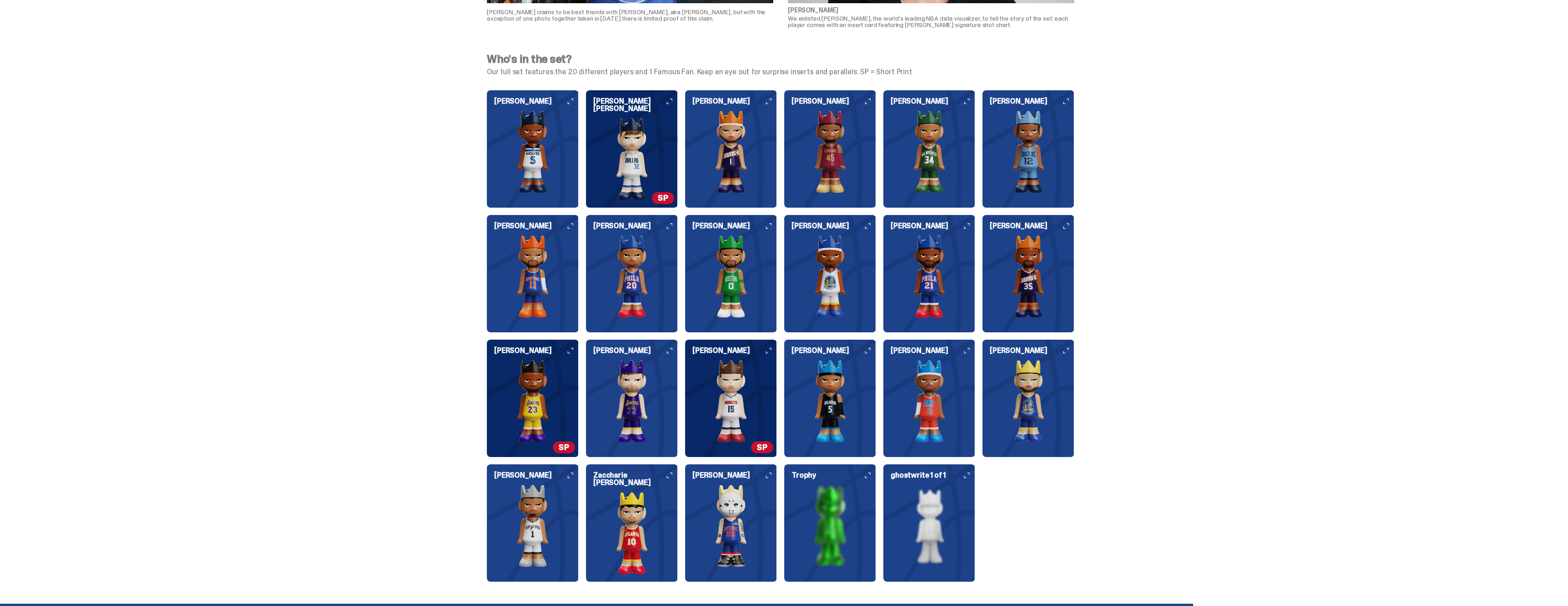
click at [1068, 224] on icon at bounding box center [1066, 226] width 6 height 5
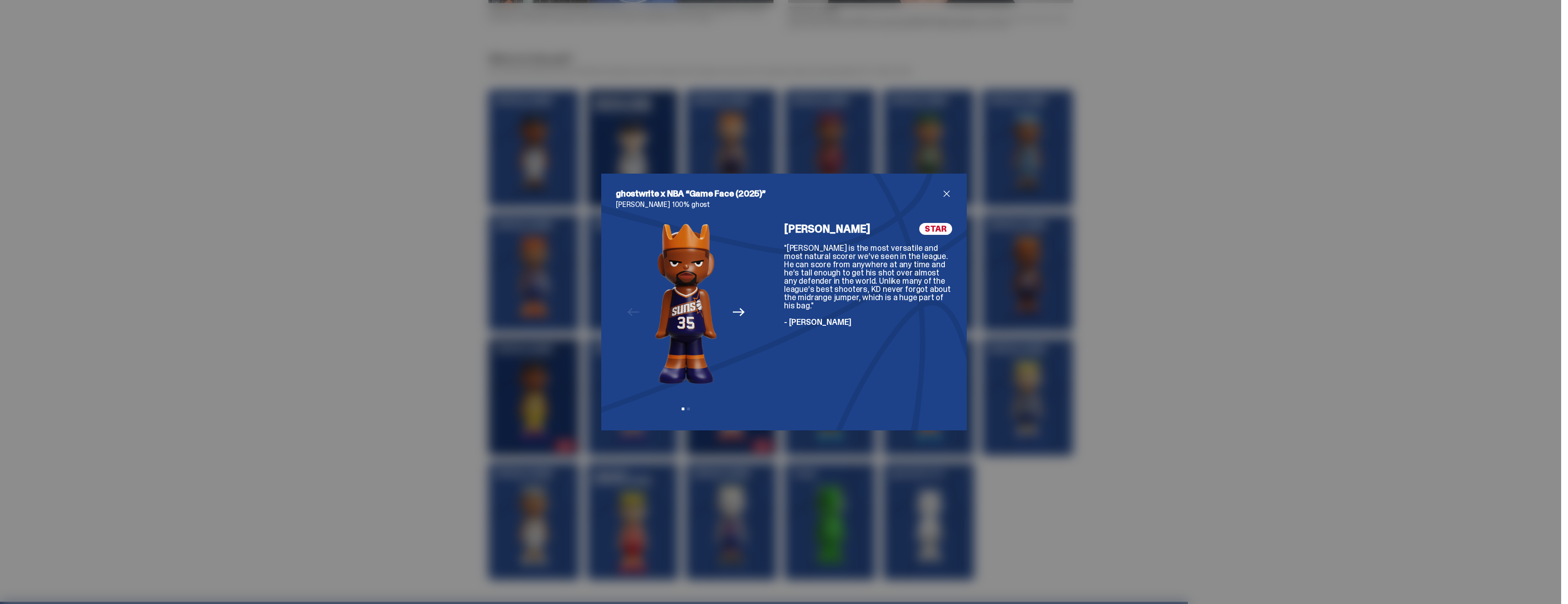
click at [943, 194] on span "close" at bounding box center [947, 194] width 11 height 11
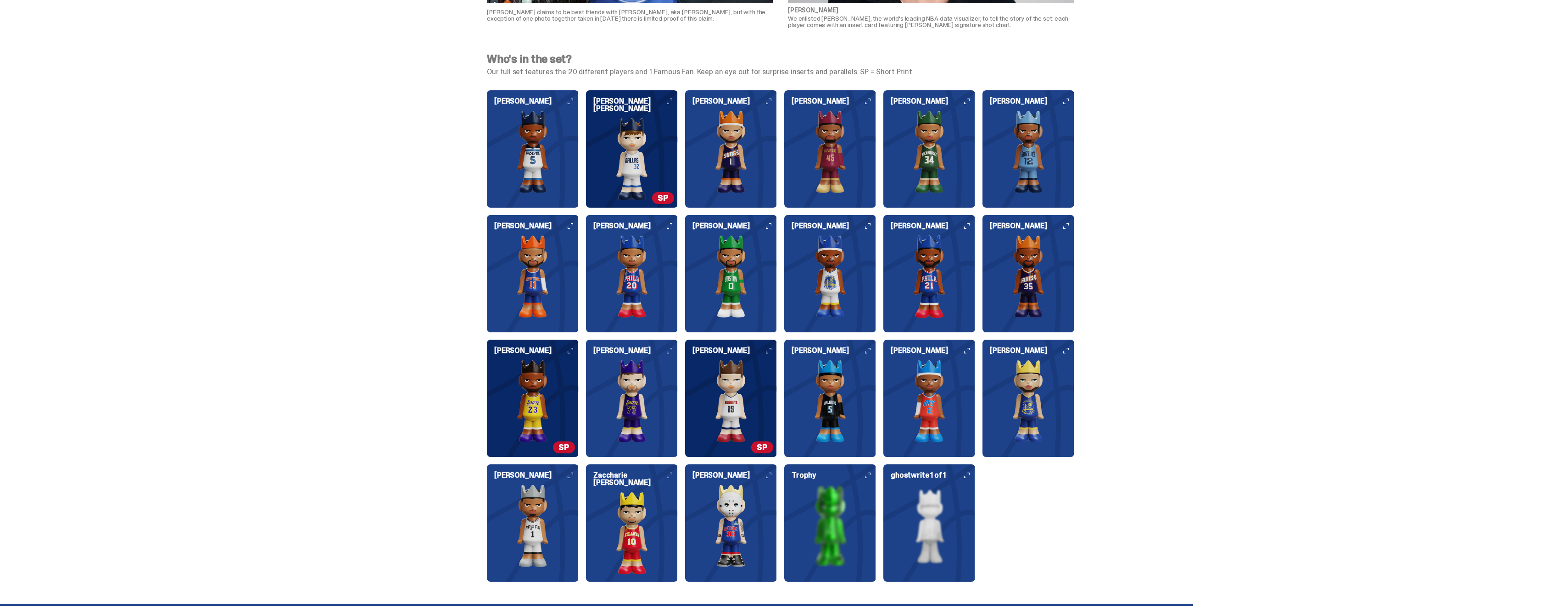
click at [1064, 350] on h6 "[PERSON_NAME]" at bounding box center [1032, 351] width 84 height 7
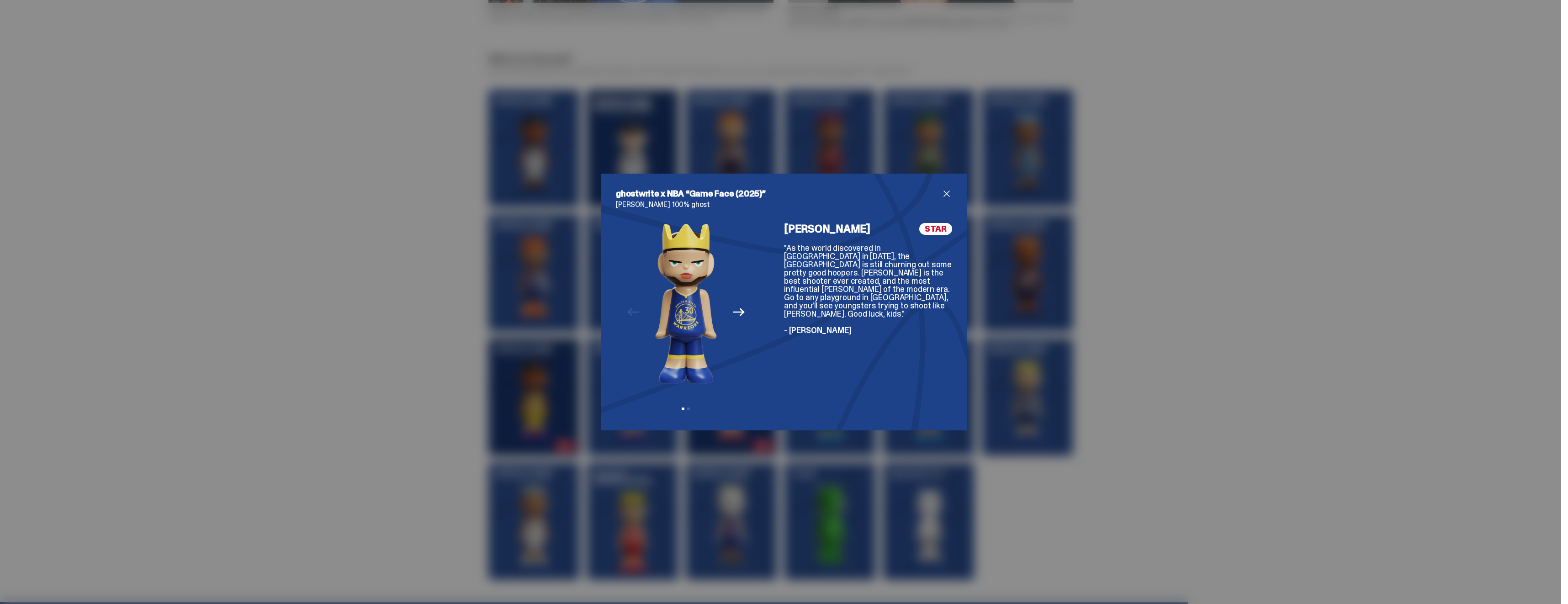
click at [941, 190] on span "close" at bounding box center [947, 194] width 11 height 11
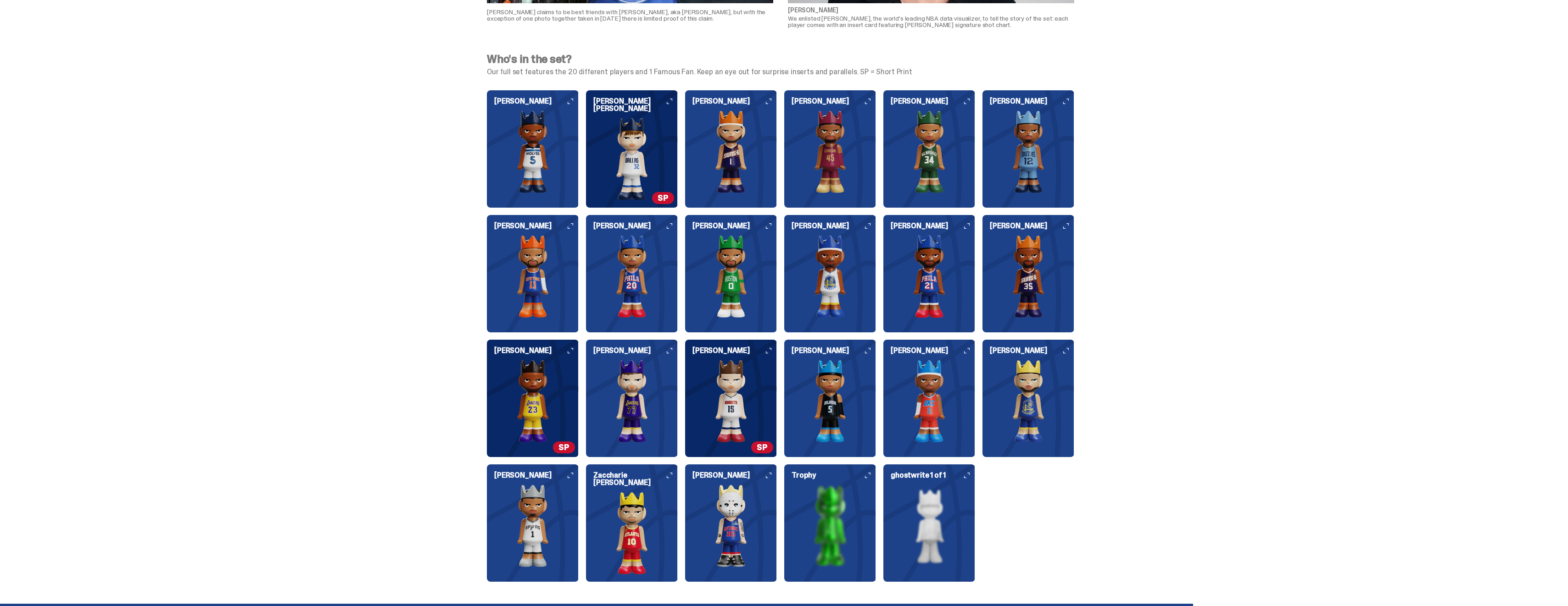
click at [777, 225] on h6 "[PERSON_NAME]" at bounding box center [735, 226] width 84 height 7
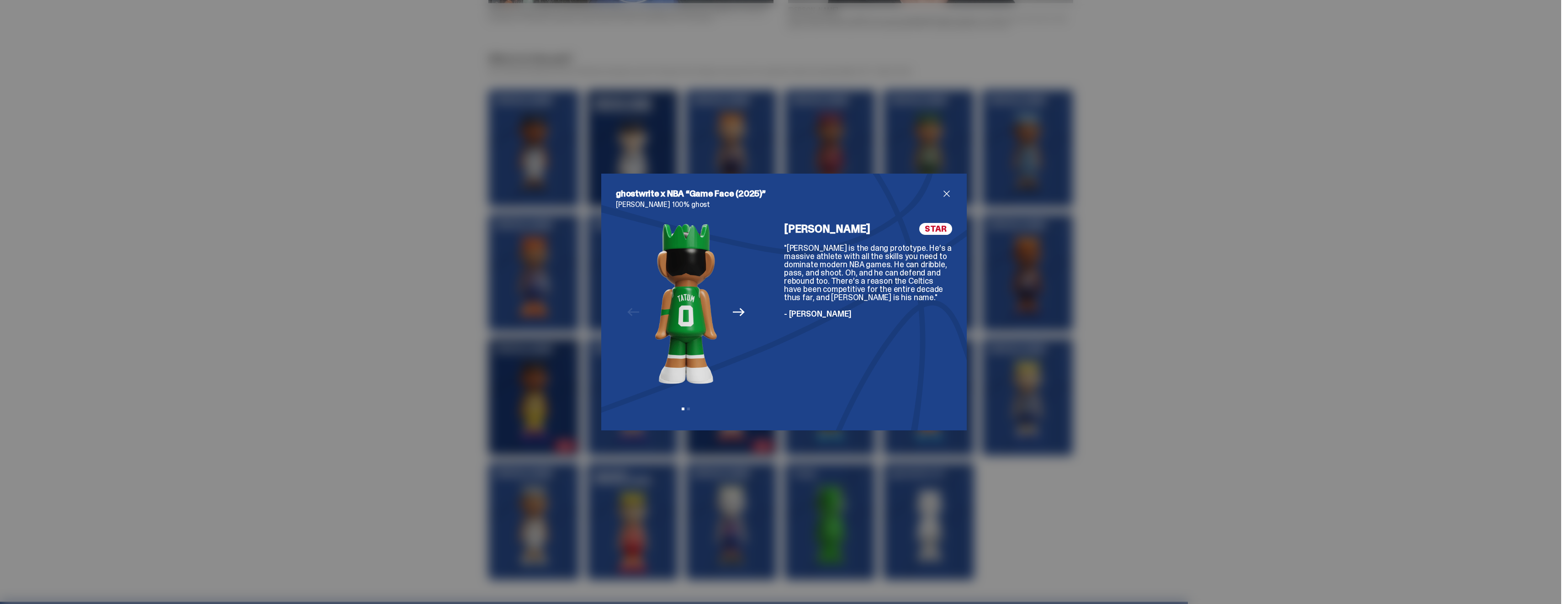
click at [947, 191] on span "close" at bounding box center [947, 194] width 11 height 11
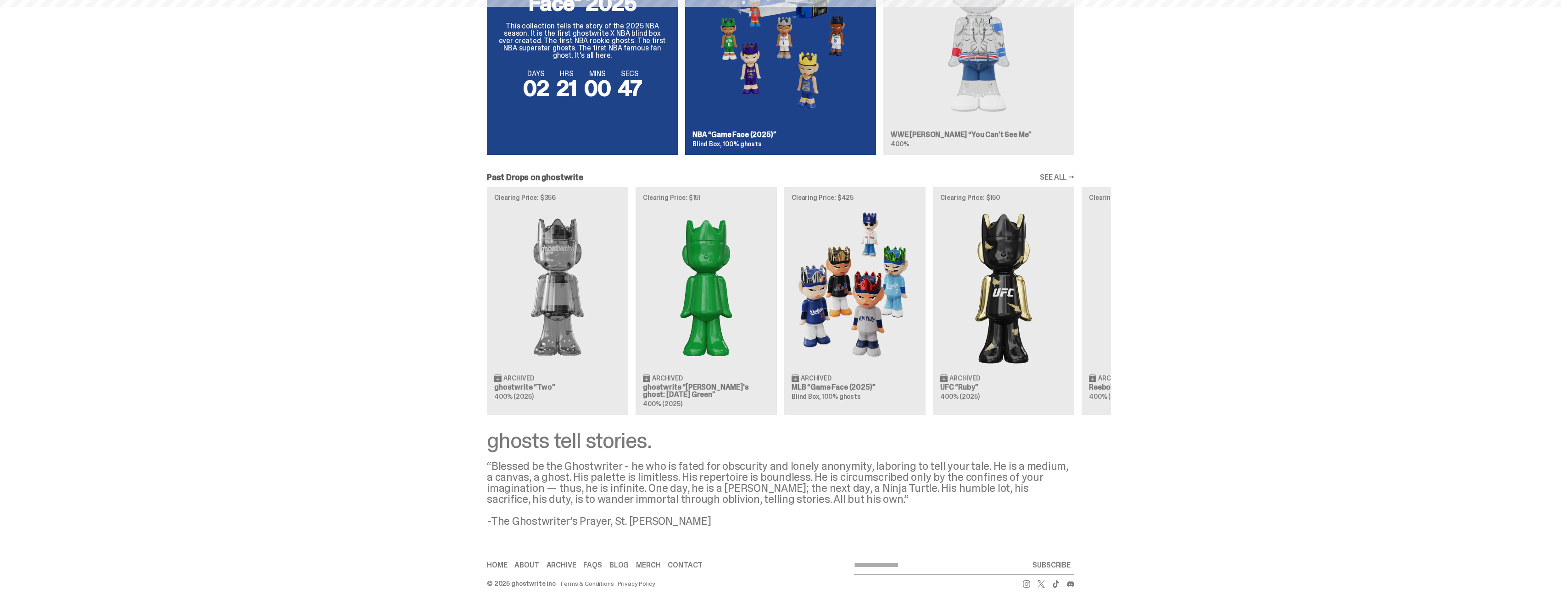
scroll to position [718, 0]
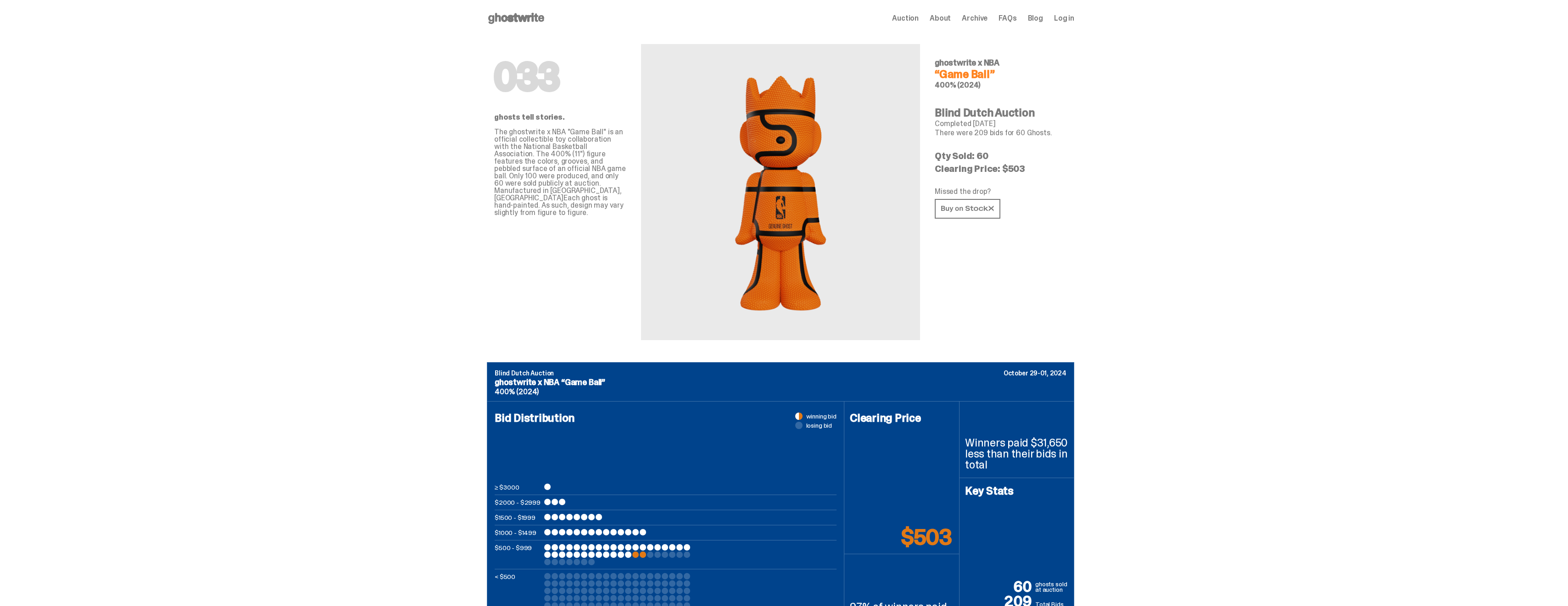
click at [801, 224] on img at bounding box center [780, 192] width 109 height 252
click at [968, 210] on icon at bounding box center [967, 208] width 53 height 7
